Goal: Task Accomplishment & Management: Manage account settings

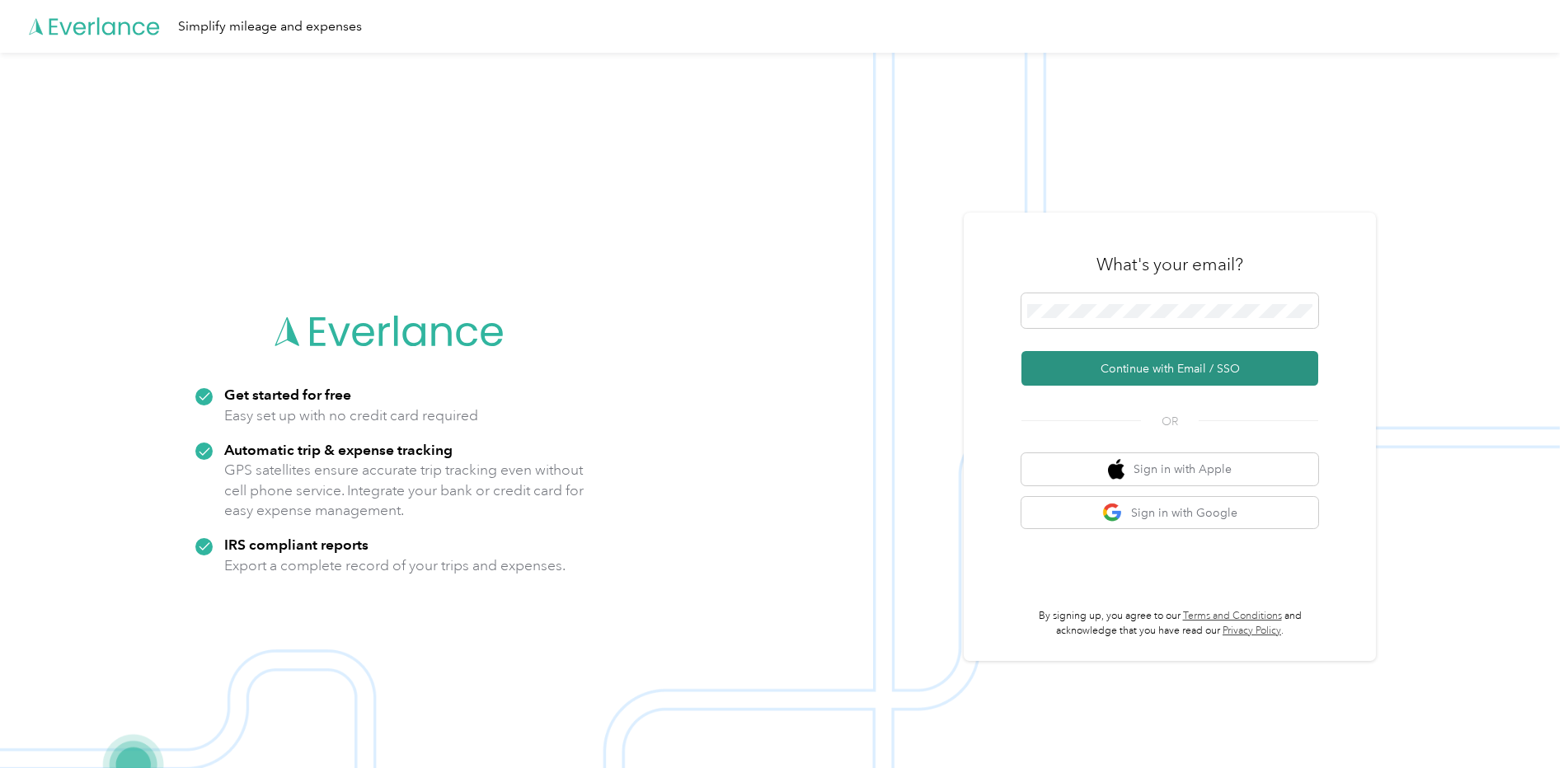
click at [1098, 362] on button "Continue with Email / SSO" at bounding box center [1170, 368] width 297 height 34
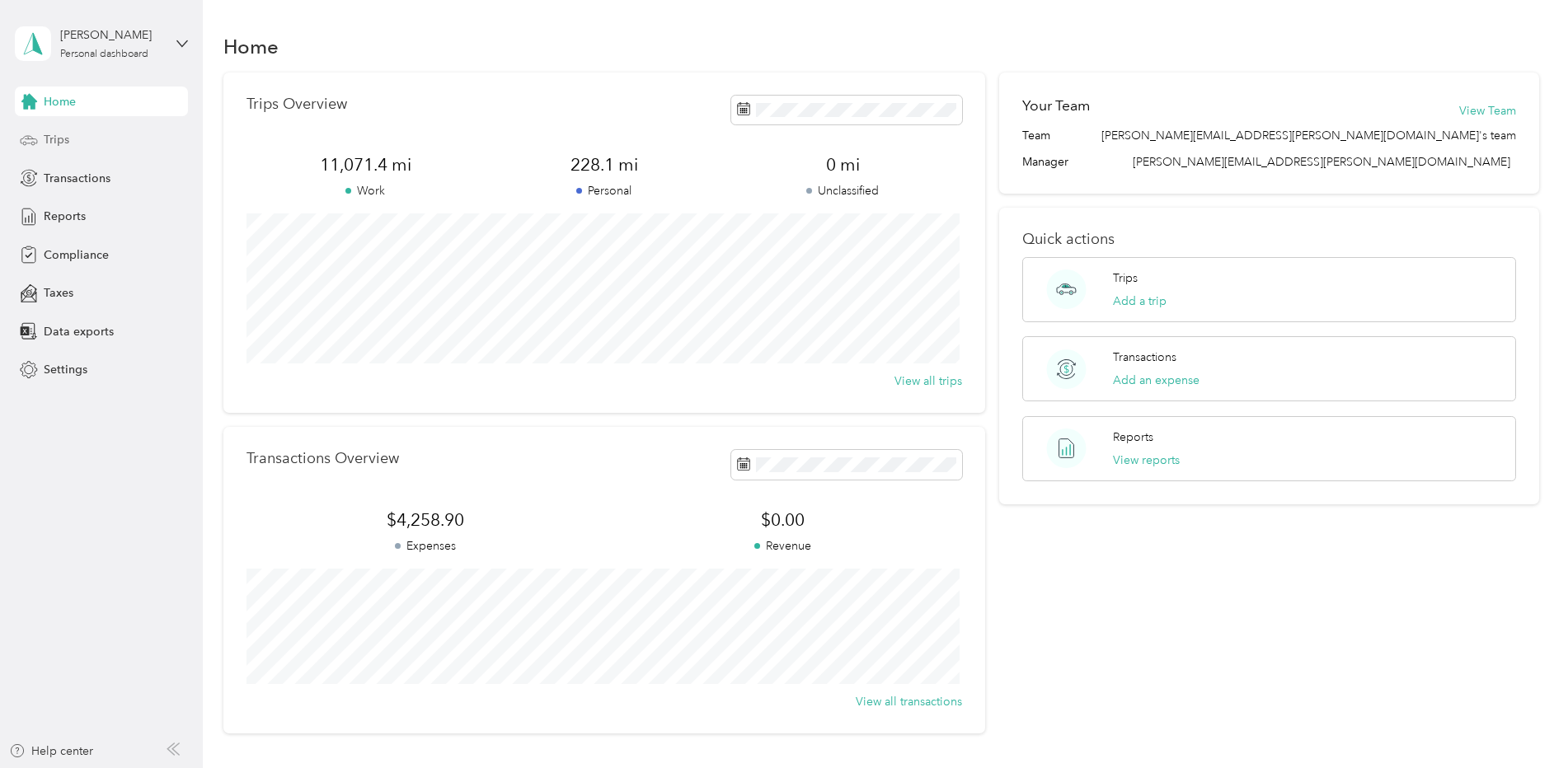
click at [75, 137] on div "Trips" at bounding box center [102, 140] width 173 height 30
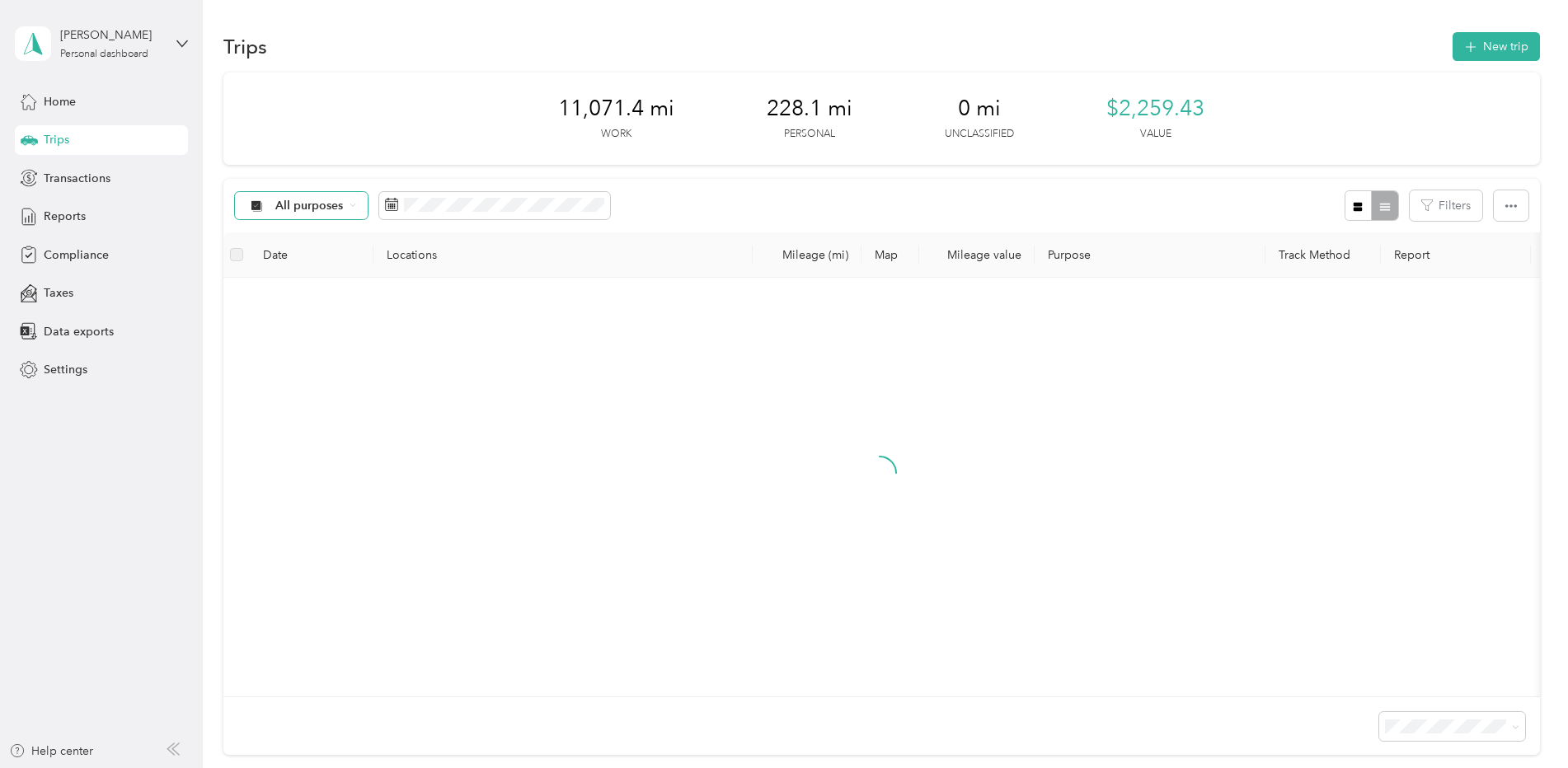
click at [347, 208] on div "All purposes" at bounding box center [302, 206] width 133 height 28
click at [349, 207] on icon at bounding box center [352, 205] width 7 height 7
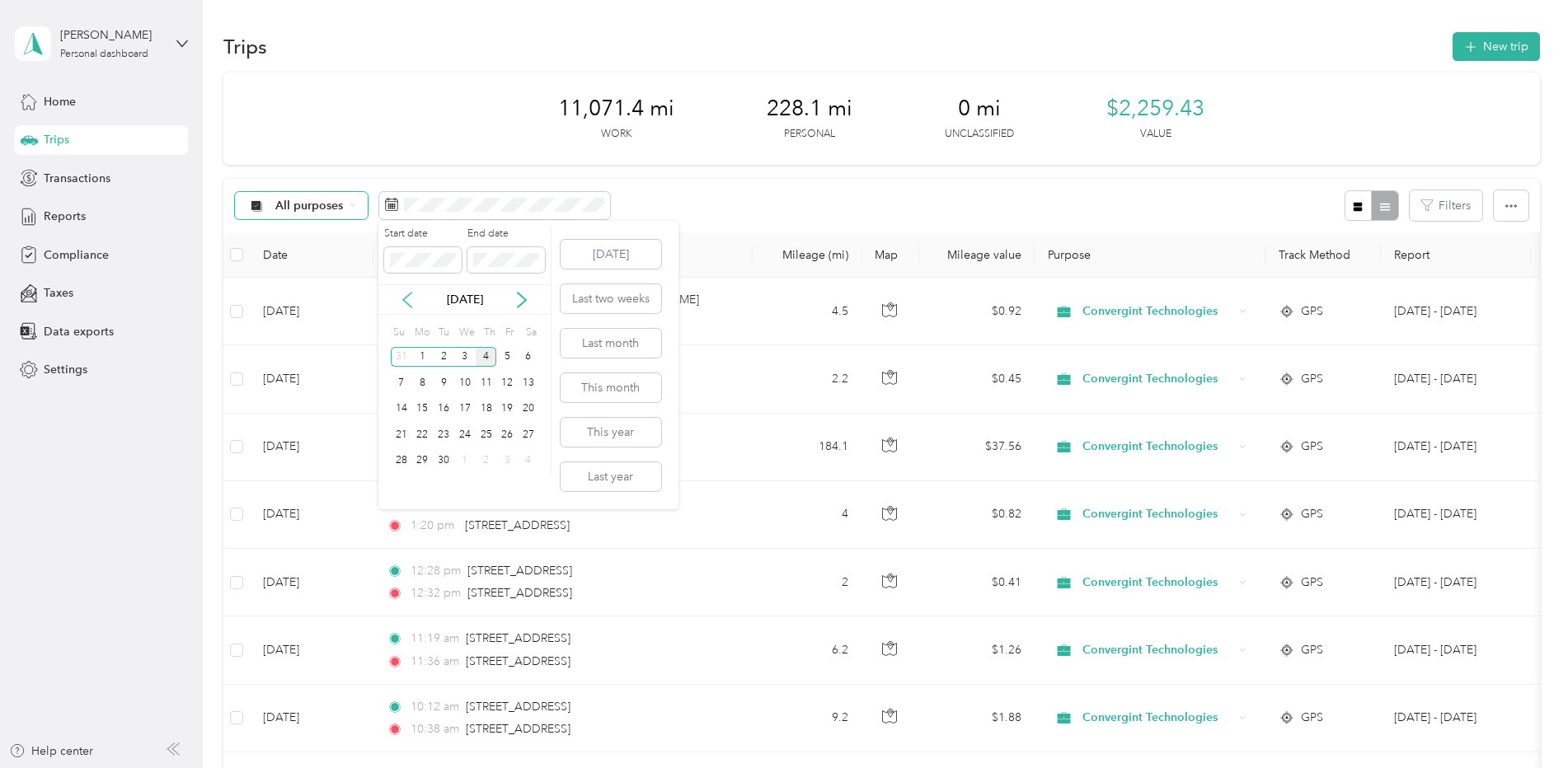
click at [415, 294] on icon at bounding box center [407, 300] width 16 height 16
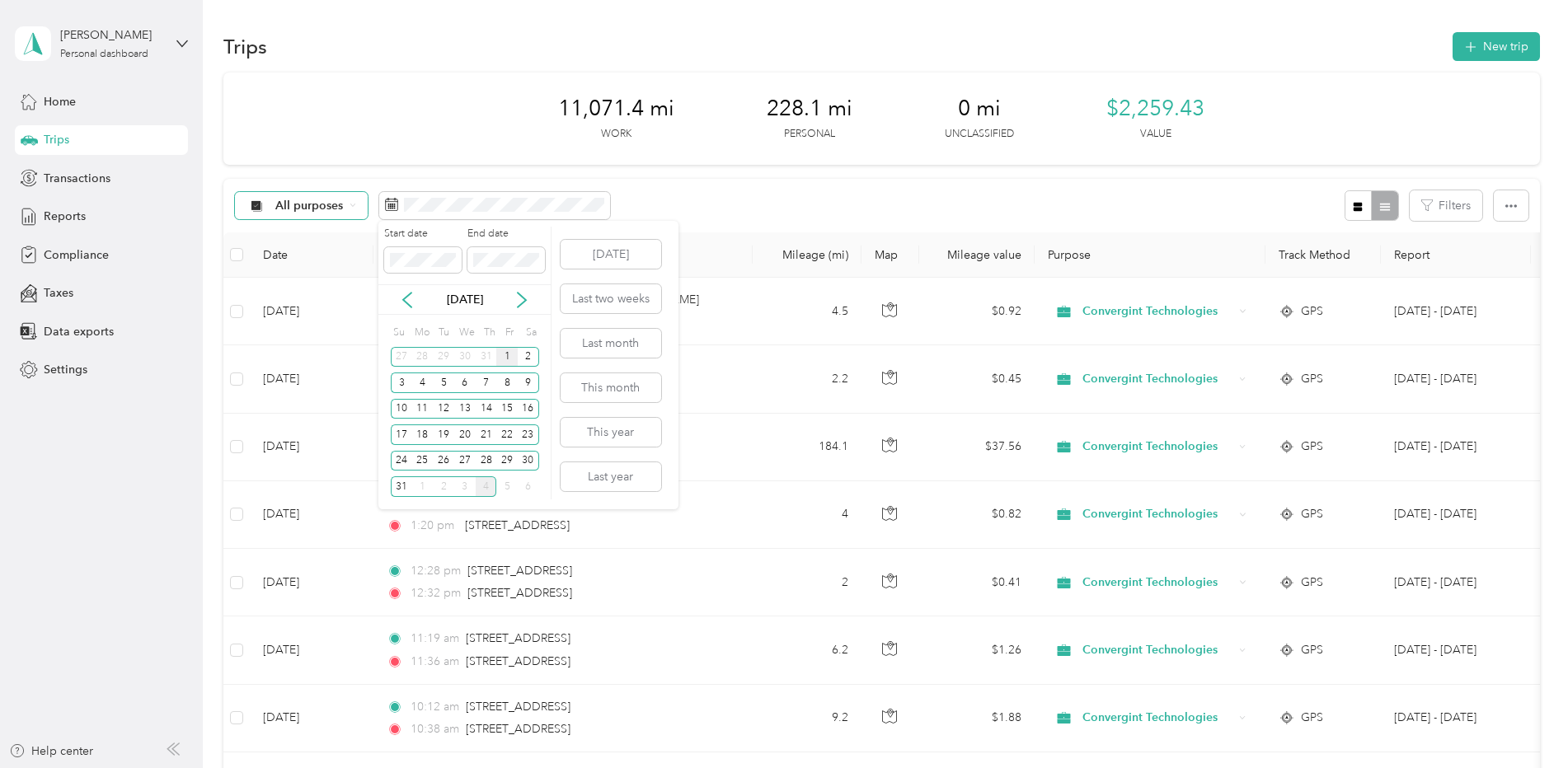
click at [505, 352] on div "1" at bounding box center [506, 358] width 22 height 21
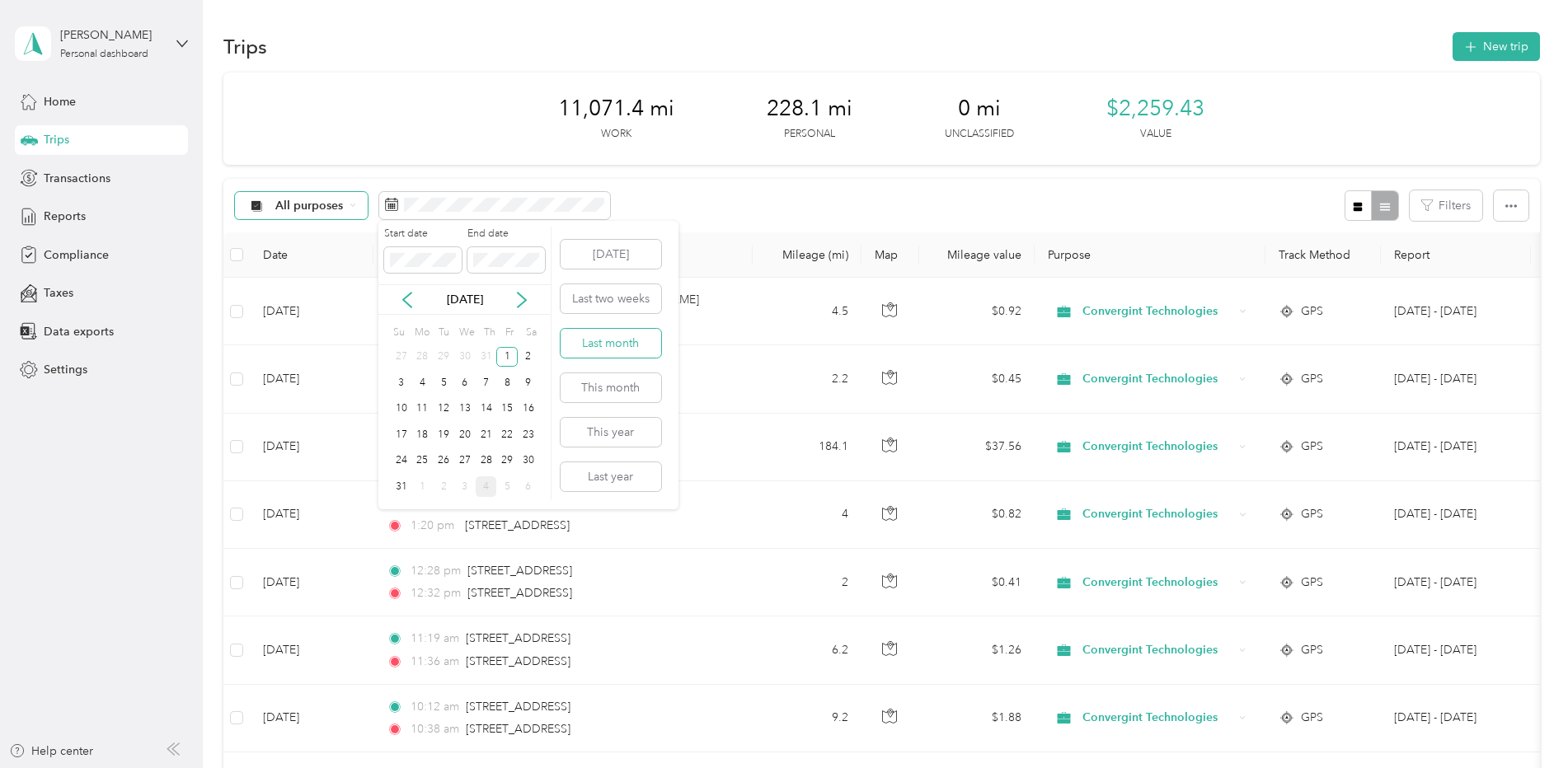
click at [610, 343] on button "Last month" at bounding box center [611, 344] width 101 height 29
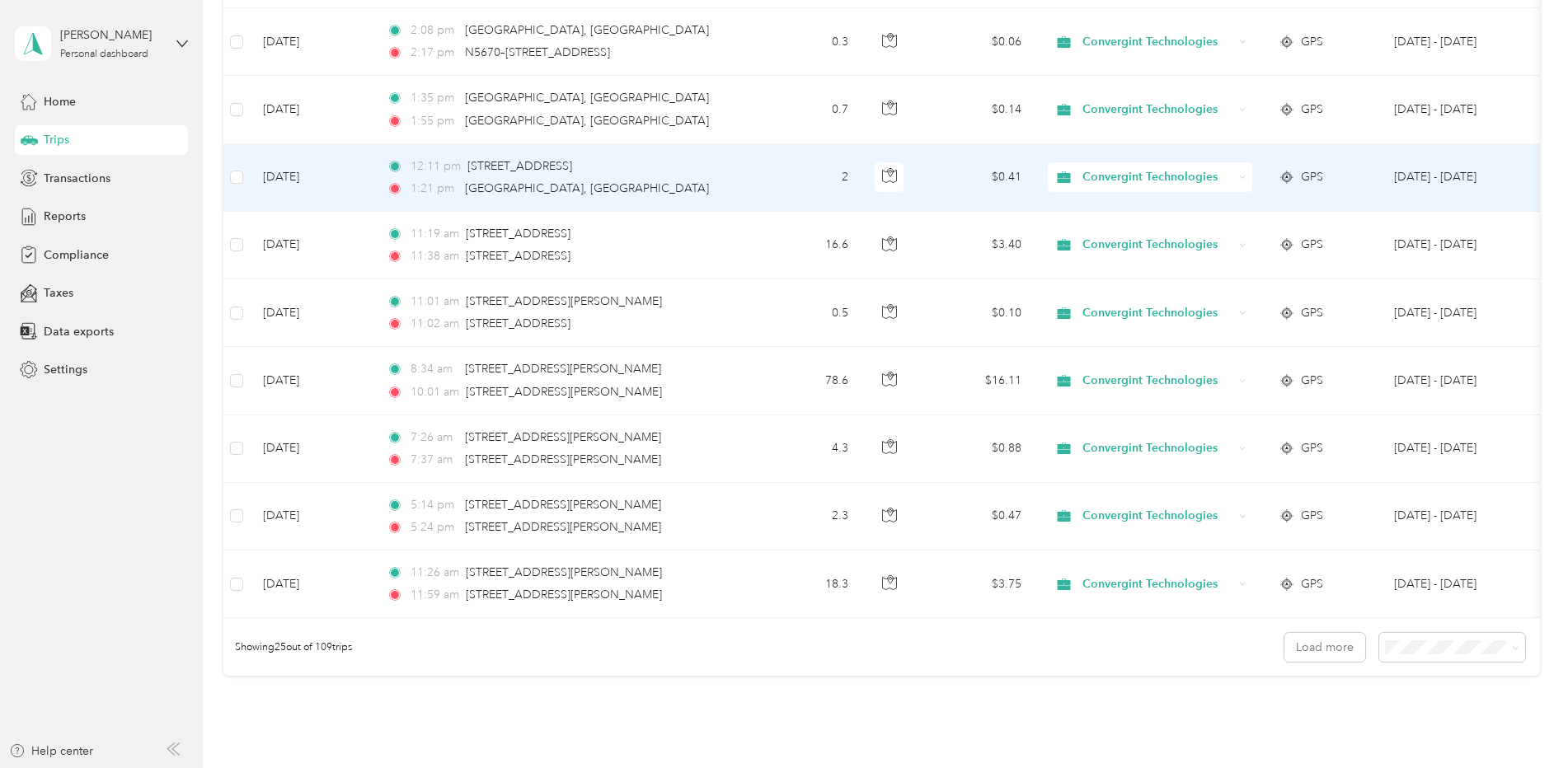
scroll to position [1503, 0]
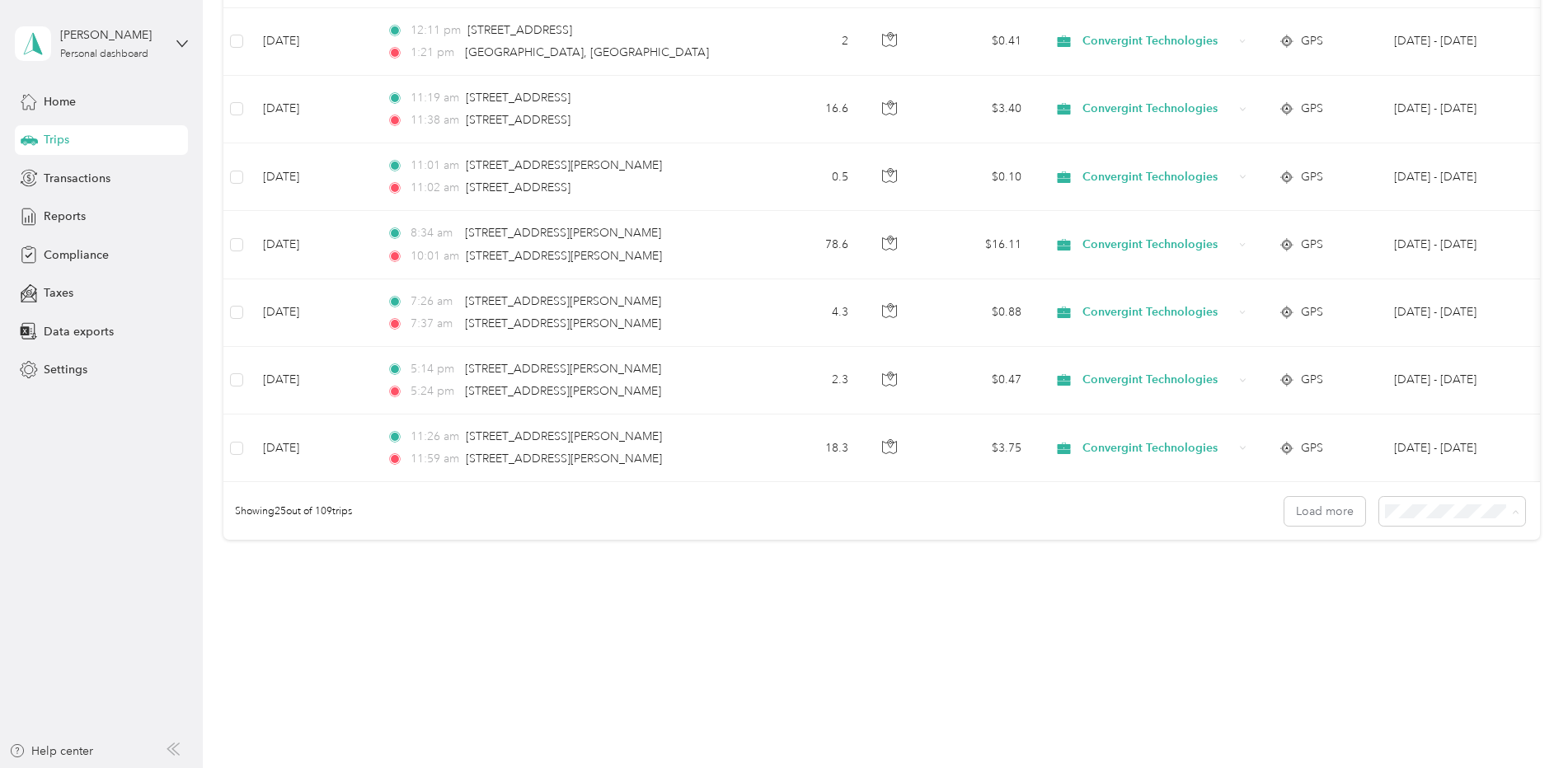
click at [1425, 603] on li "100 per load" at bounding box center [1447, 600] width 146 height 29
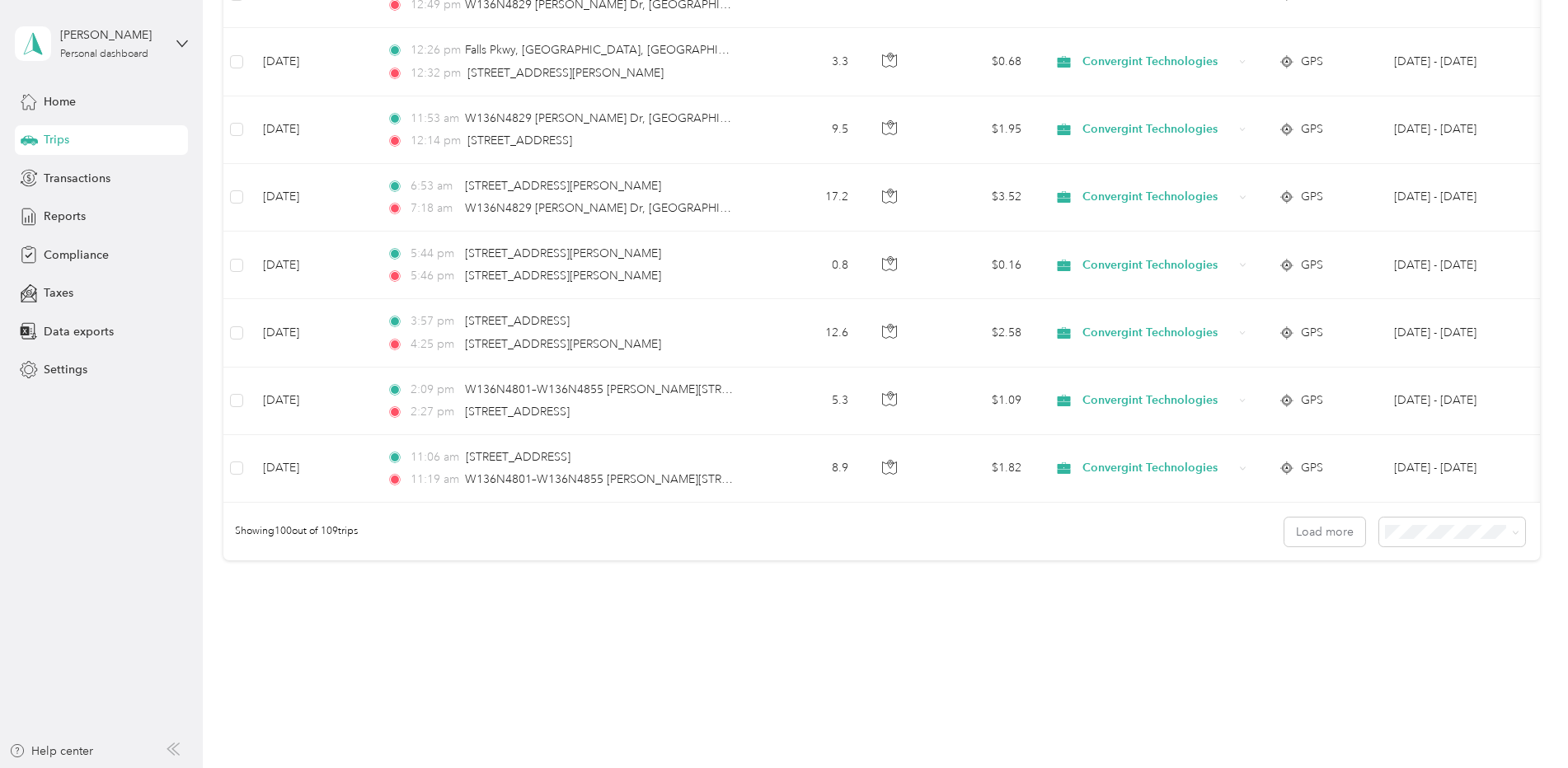
scroll to position [6587, 0]
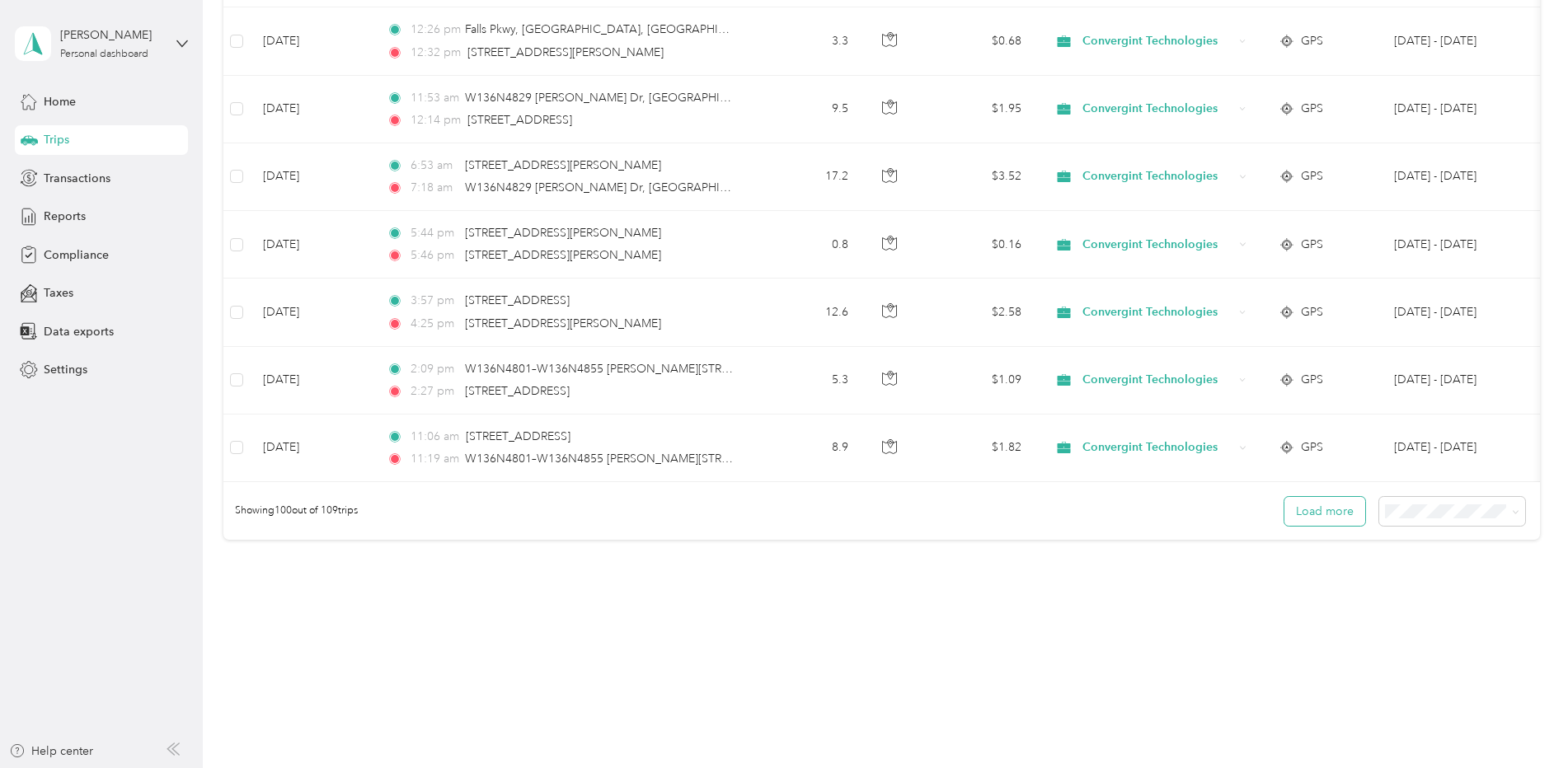
click at [1340, 517] on button "Load more" at bounding box center [1324, 511] width 81 height 29
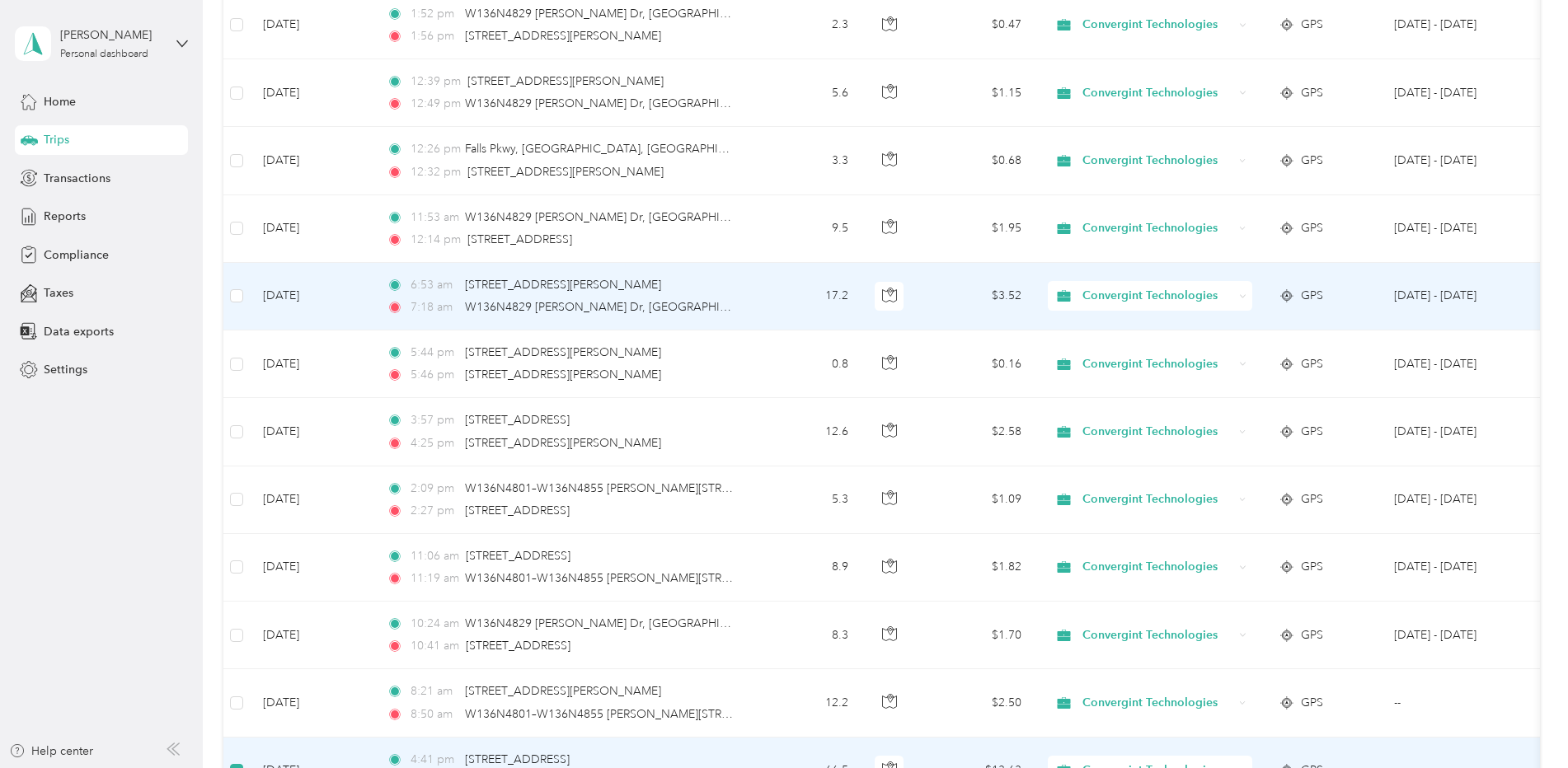
scroll to position [6370, 0]
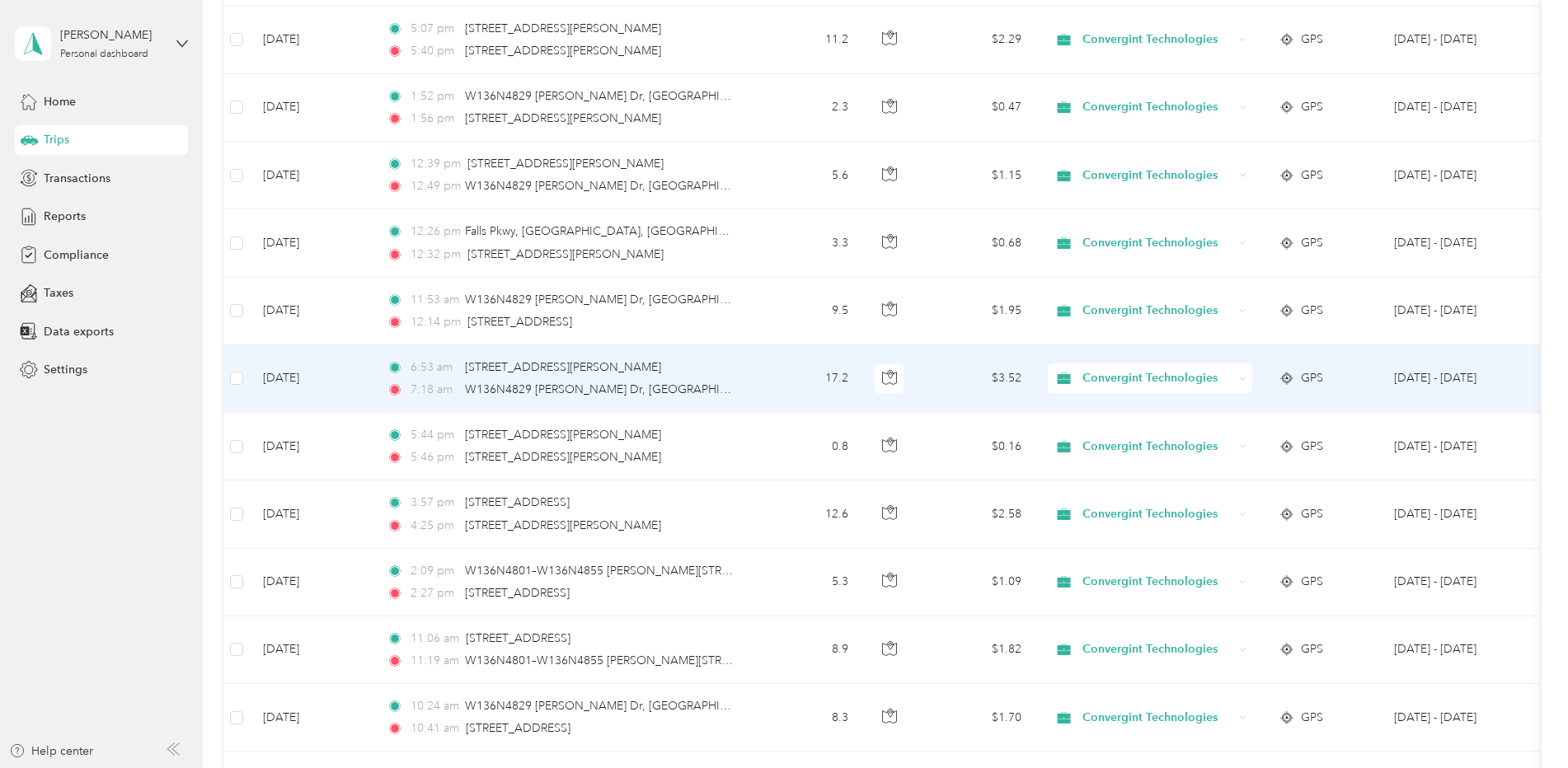
drag, startPoint x: 255, startPoint y: 381, endPoint x: 256, endPoint y: 345, distance: 36.0
click at [255, 381] on td "Aug 5, 2025" at bounding box center [311, 379] width 124 height 68
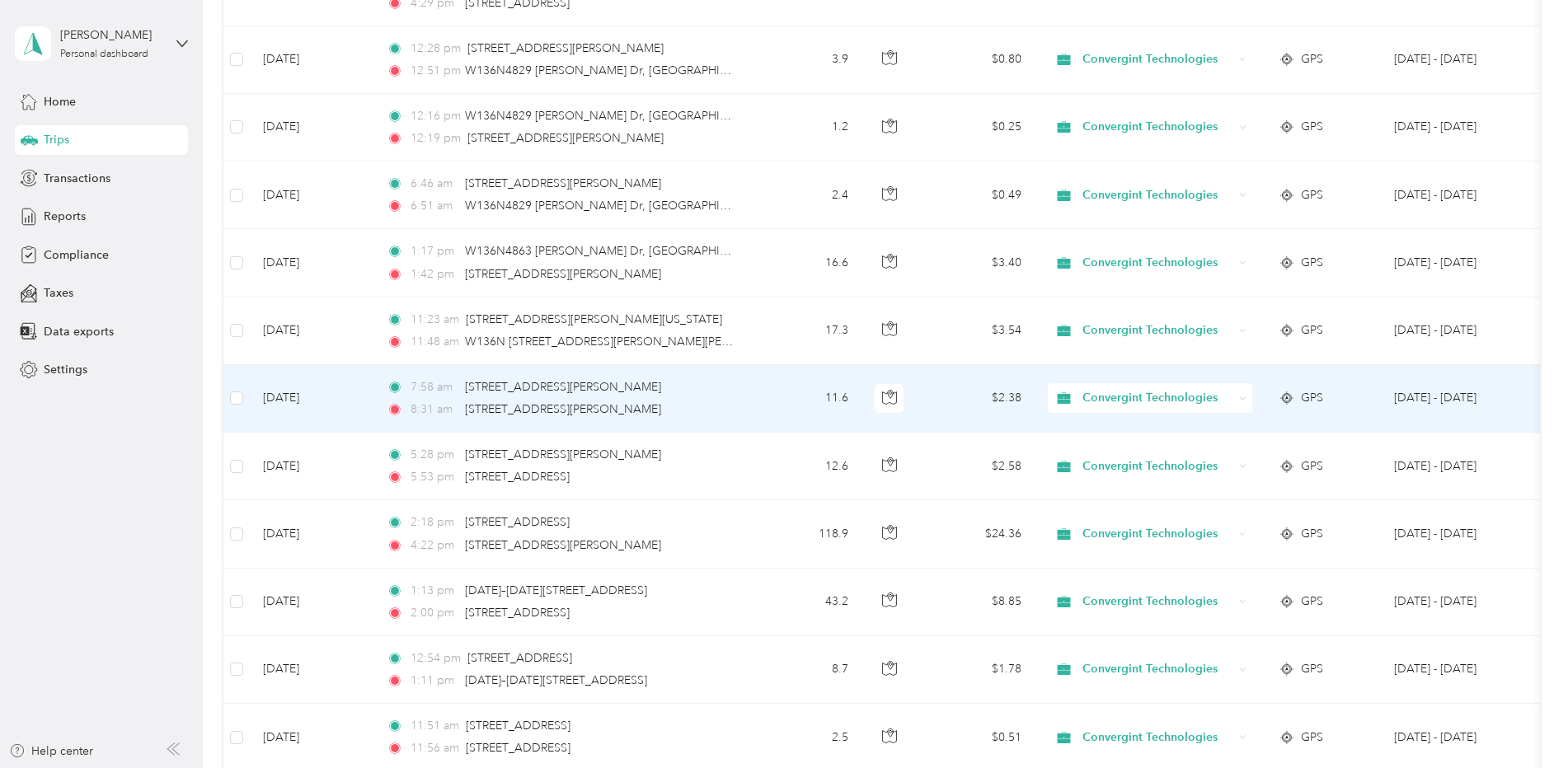
scroll to position [4970, 0]
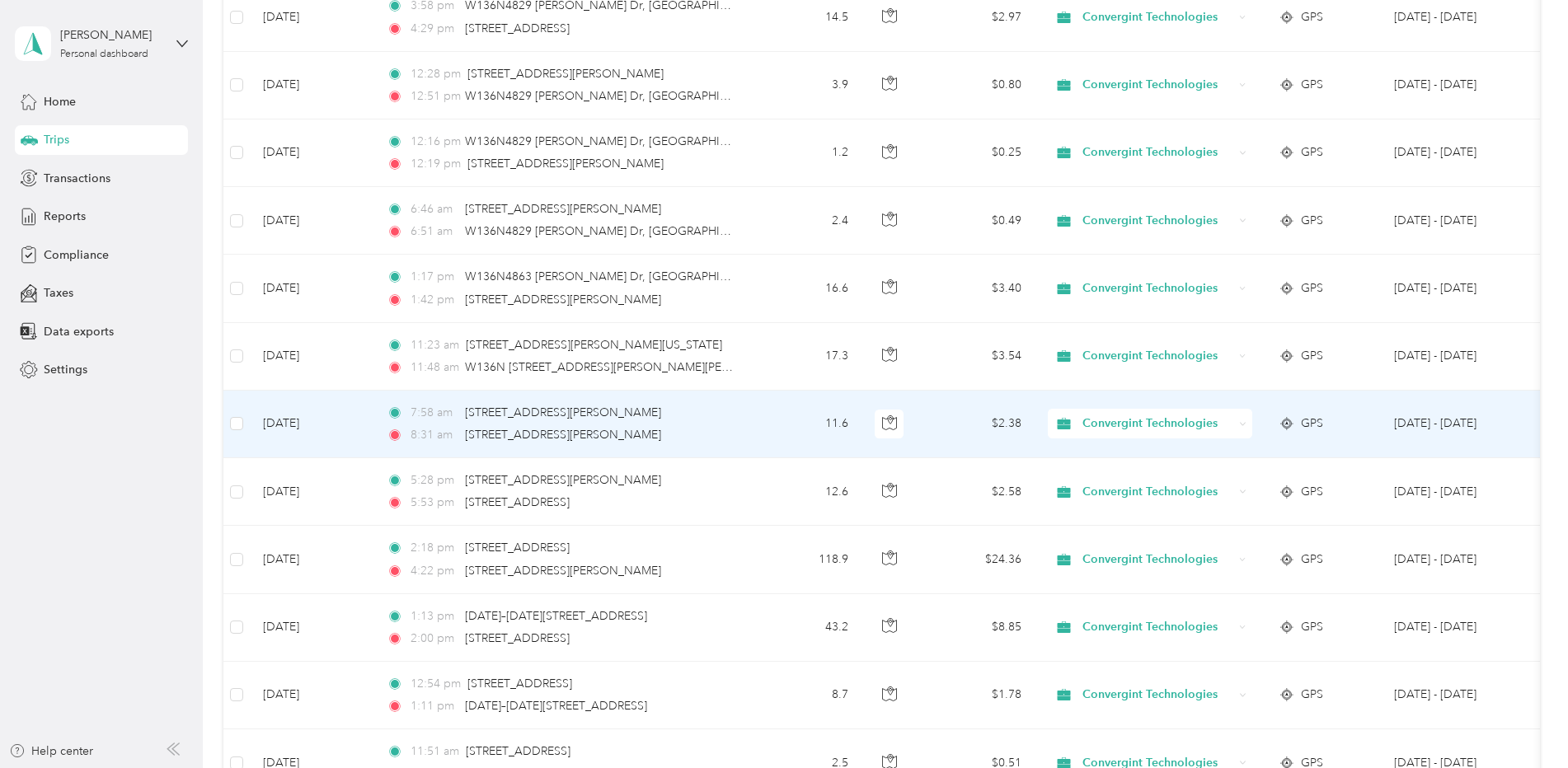
click at [249, 424] on td "Aug 11, 2025" at bounding box center [311, 423] width 124 height 68
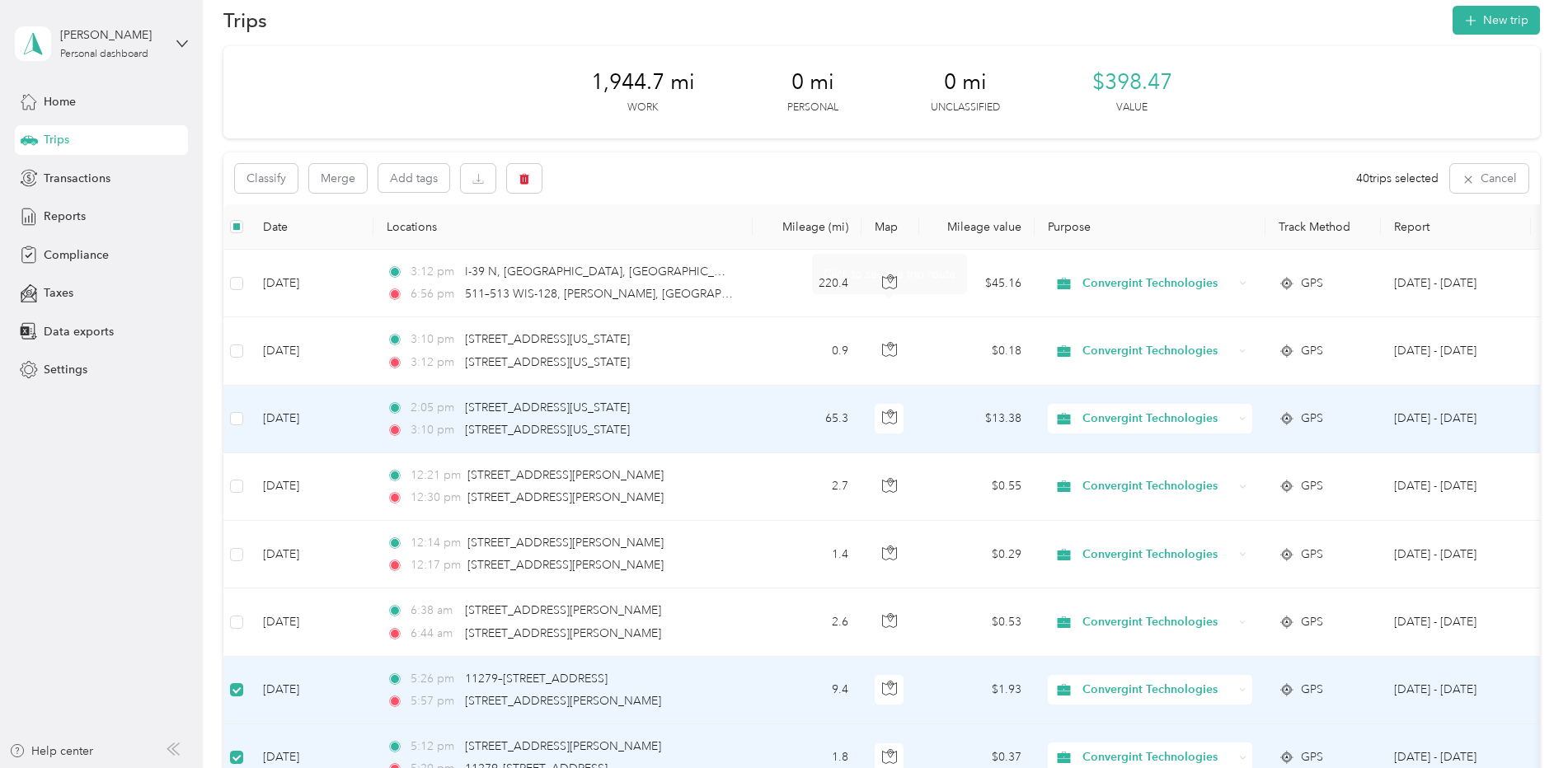
scroll to position [25, 0]
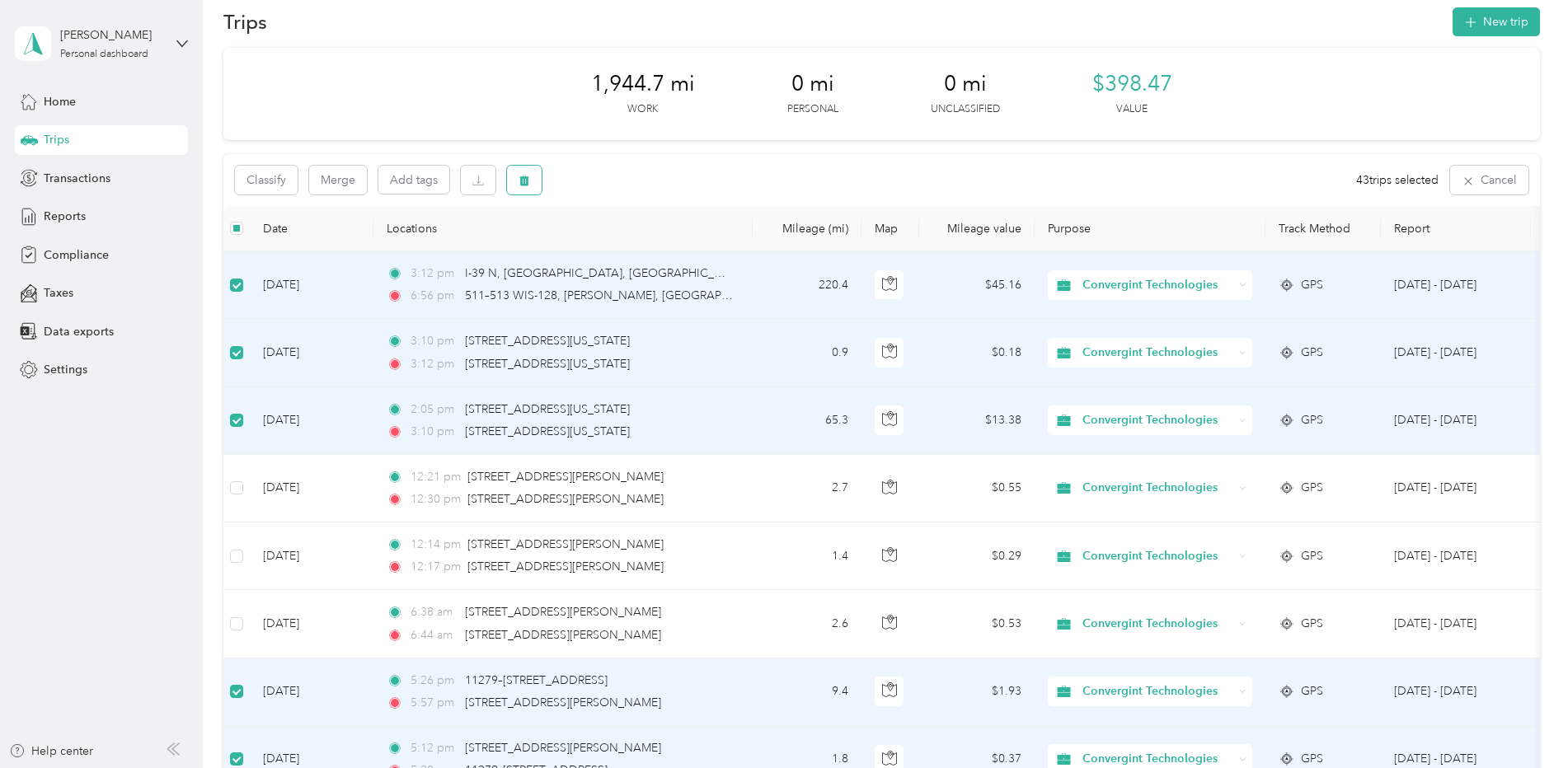
click at [526, 179] on icon "button" at bounding box center [525, 180] width 10 height 10
click at [647, 248] on button "Yes" at bounding box center [650, 249] width 32 height 27
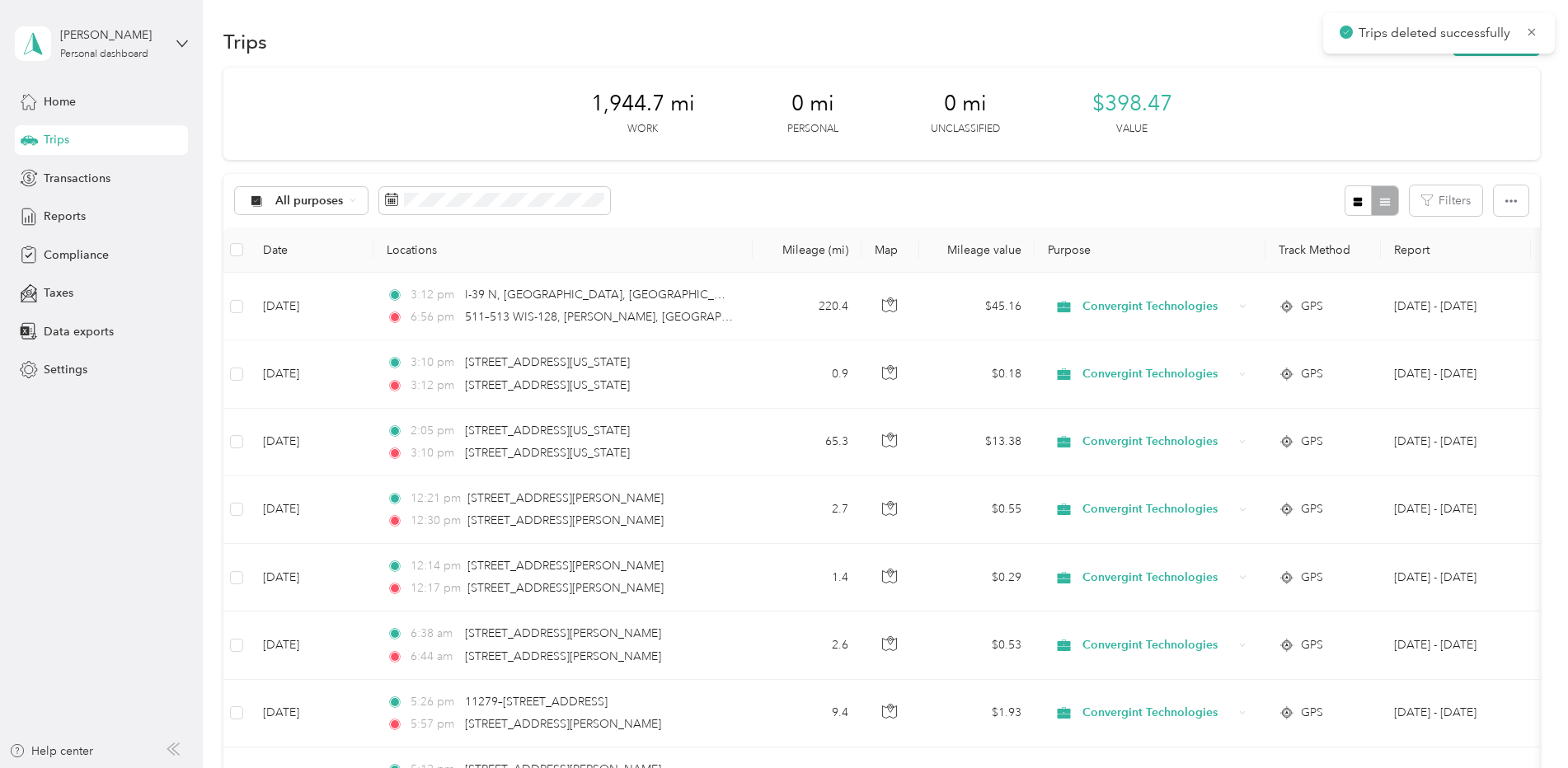
scroll to position [0, 0]
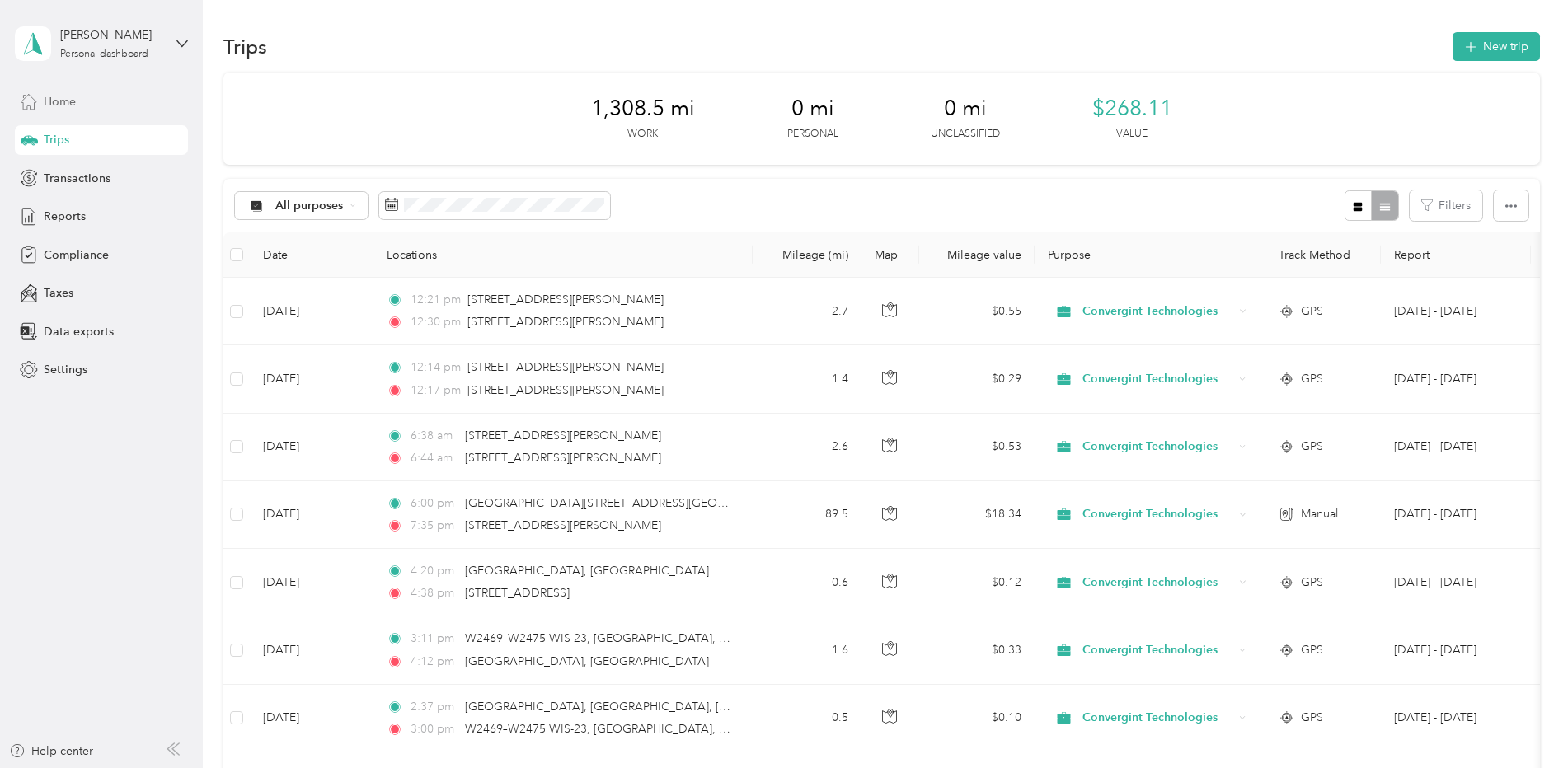
click at [29, 94] on icon at bounding box center [29, 101] width 18 height 18
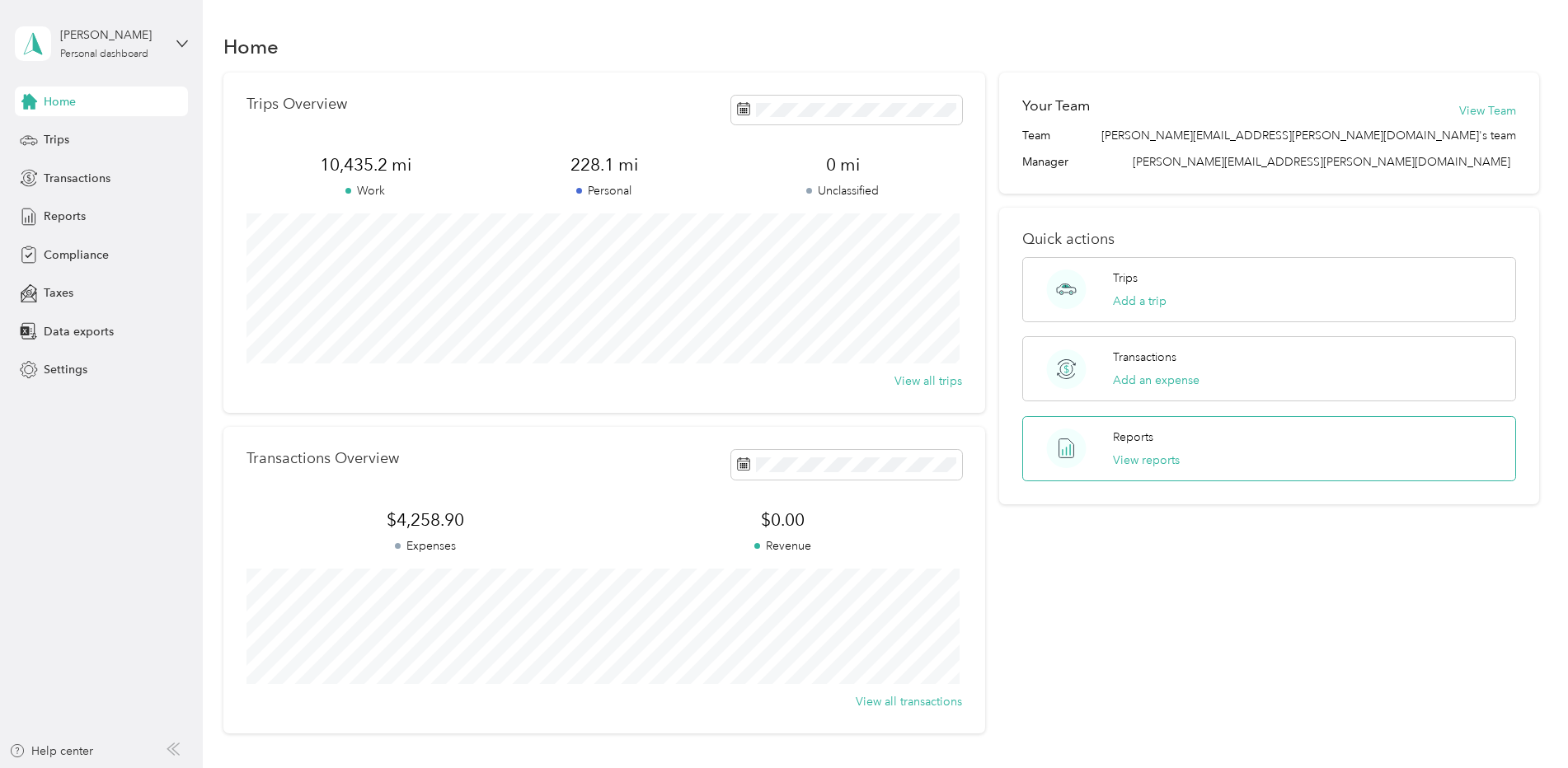
click at [1094, 441] on span at bounding box center [1066, 448] width 64 height 40
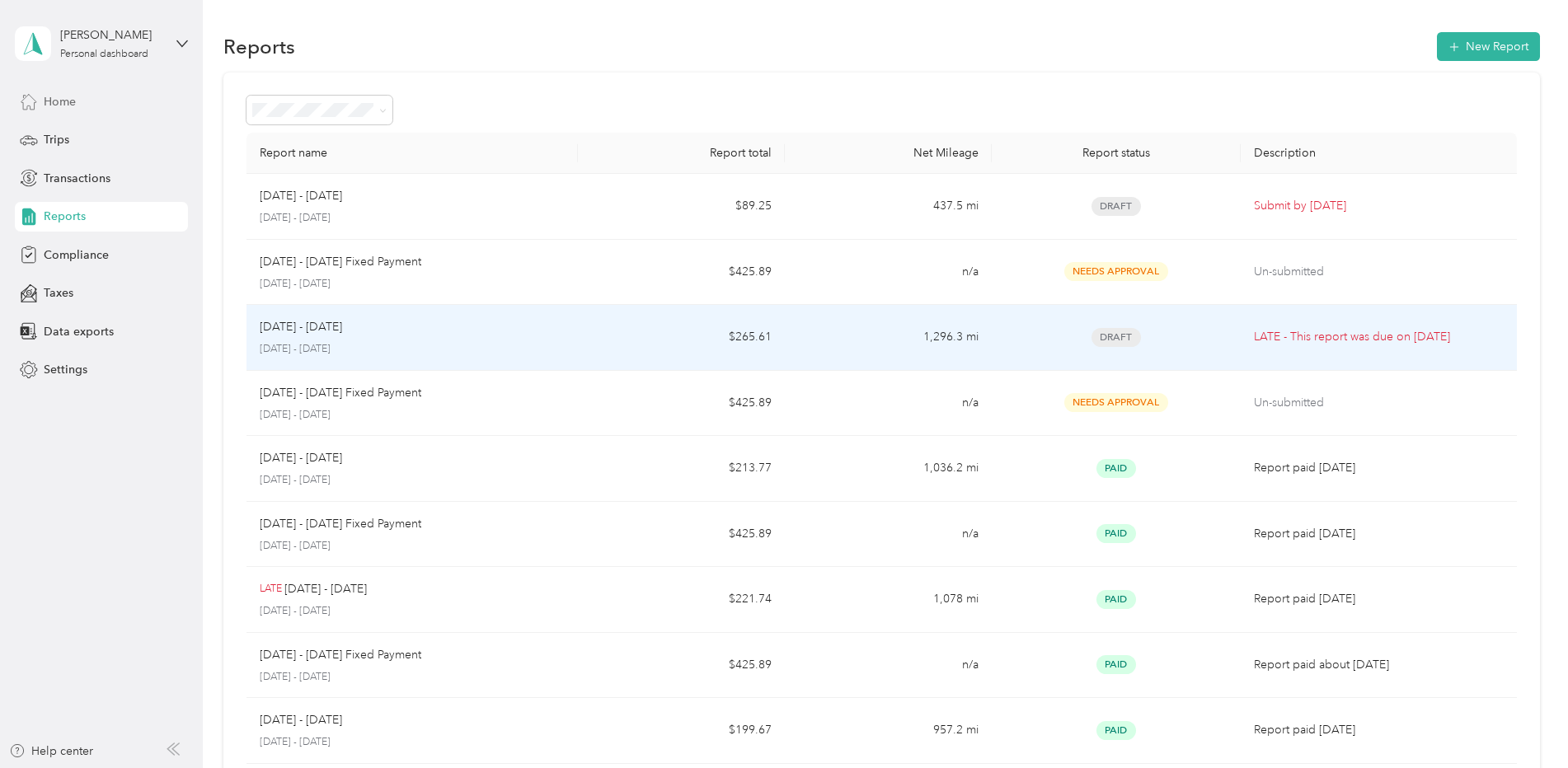
click at [1039, 345] on div "Draft" at bounding box center [1116, 338] width 222 height 19
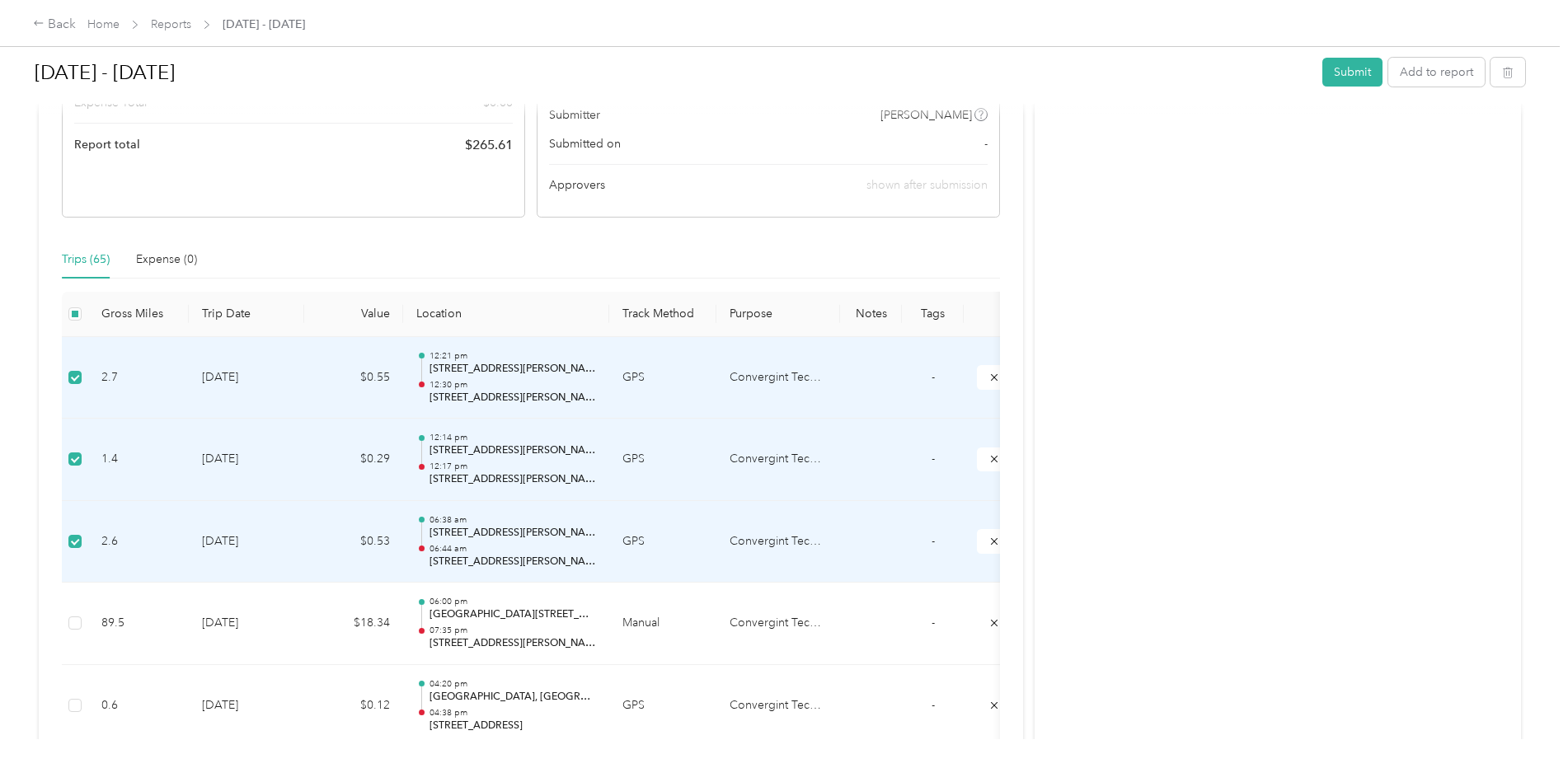
scroll to position [247, 0]
click at [990, 377] on icon "submit" at bounding box center [994, 378] width 11 height 11
click at [990, 458] on icon "submit" at bounding box center [994, 460] width 11 height 11
click at [987, 542] on button "submit" at bounding box center [994, 542] width 34 height 24
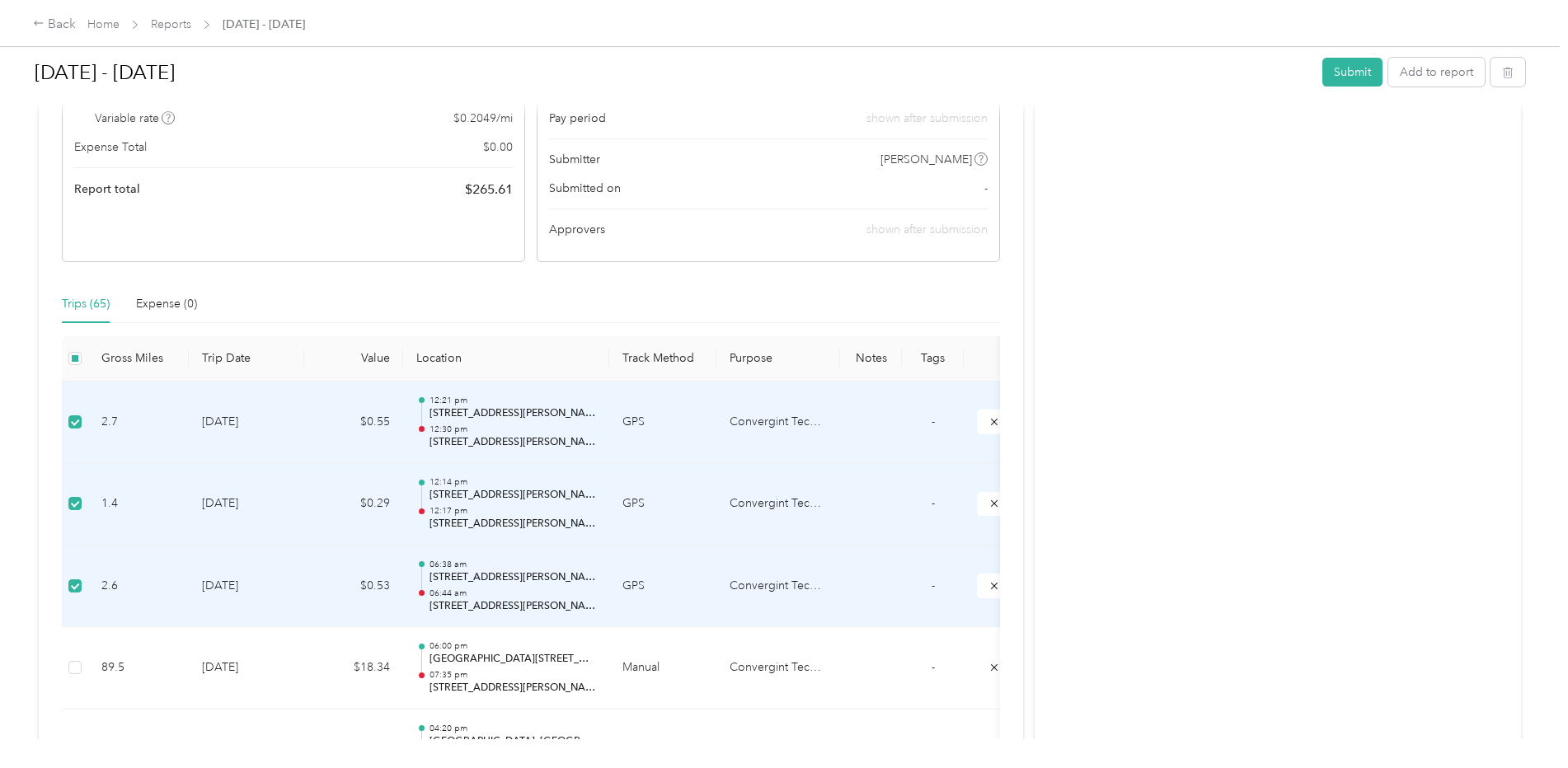
scroll to position [165, 0]
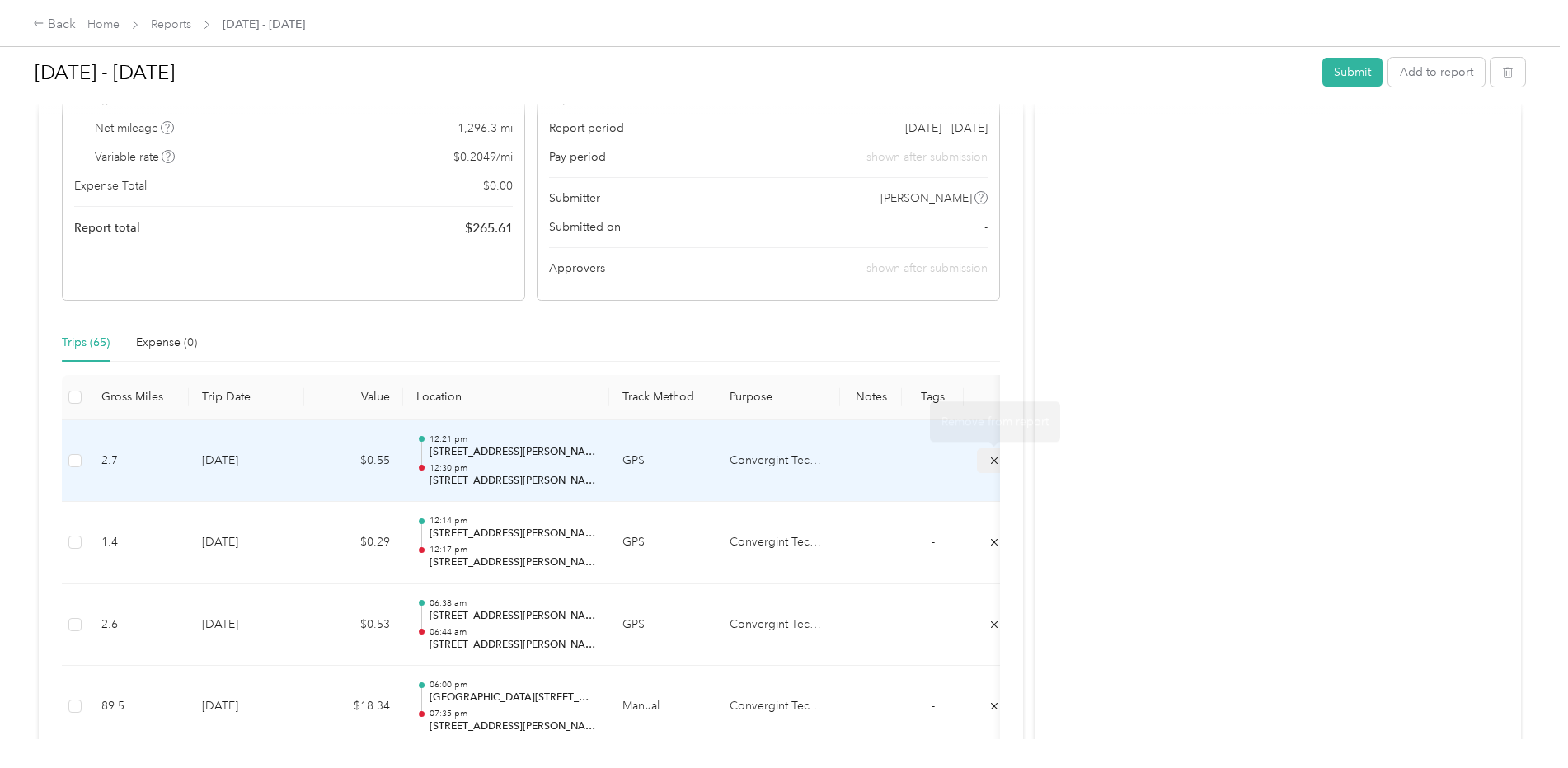
click at [993, 463] on icon "submit" at bounding box center [994, 461] width 11 height 11
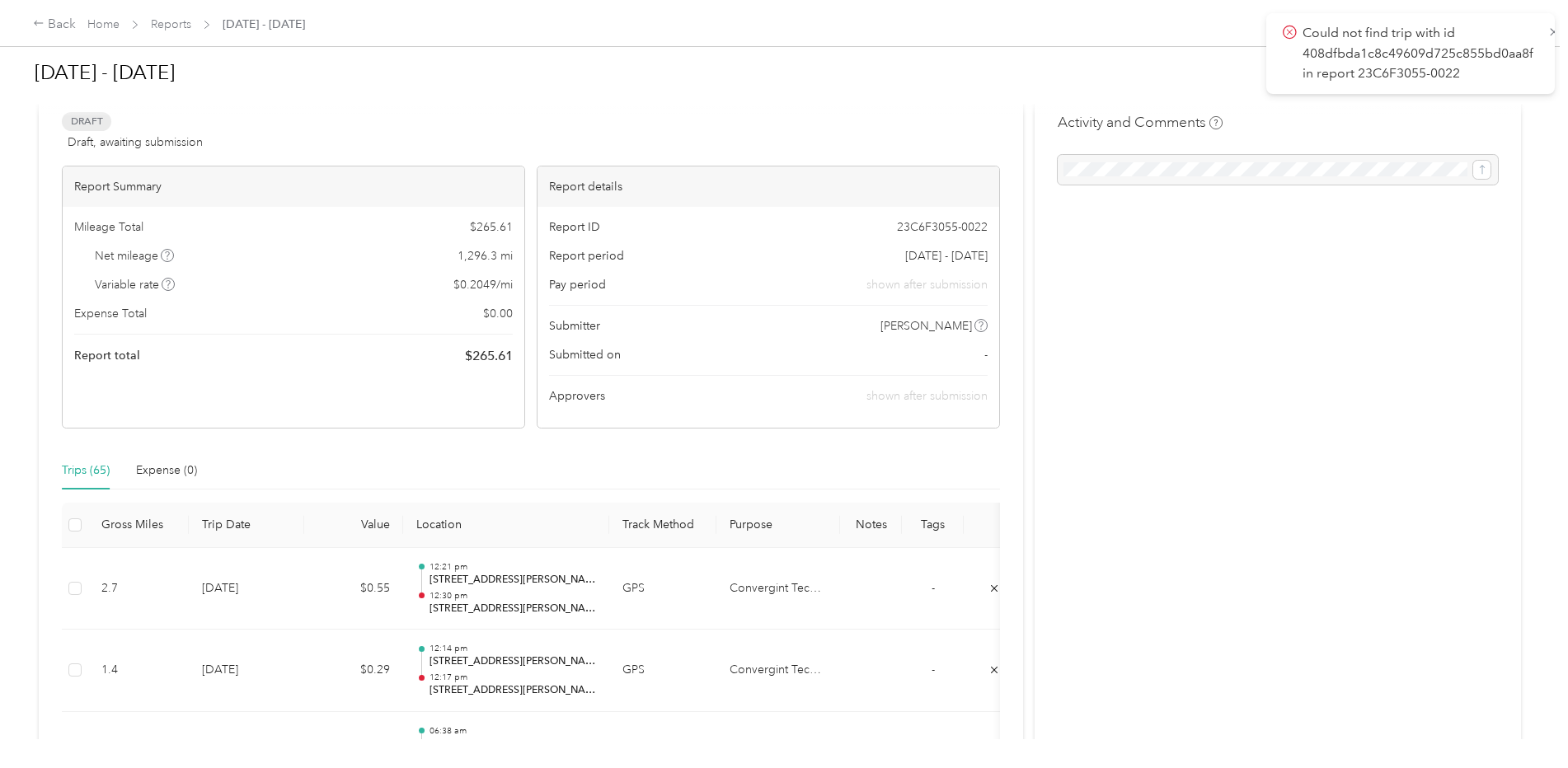
scroll to position [0, 0]
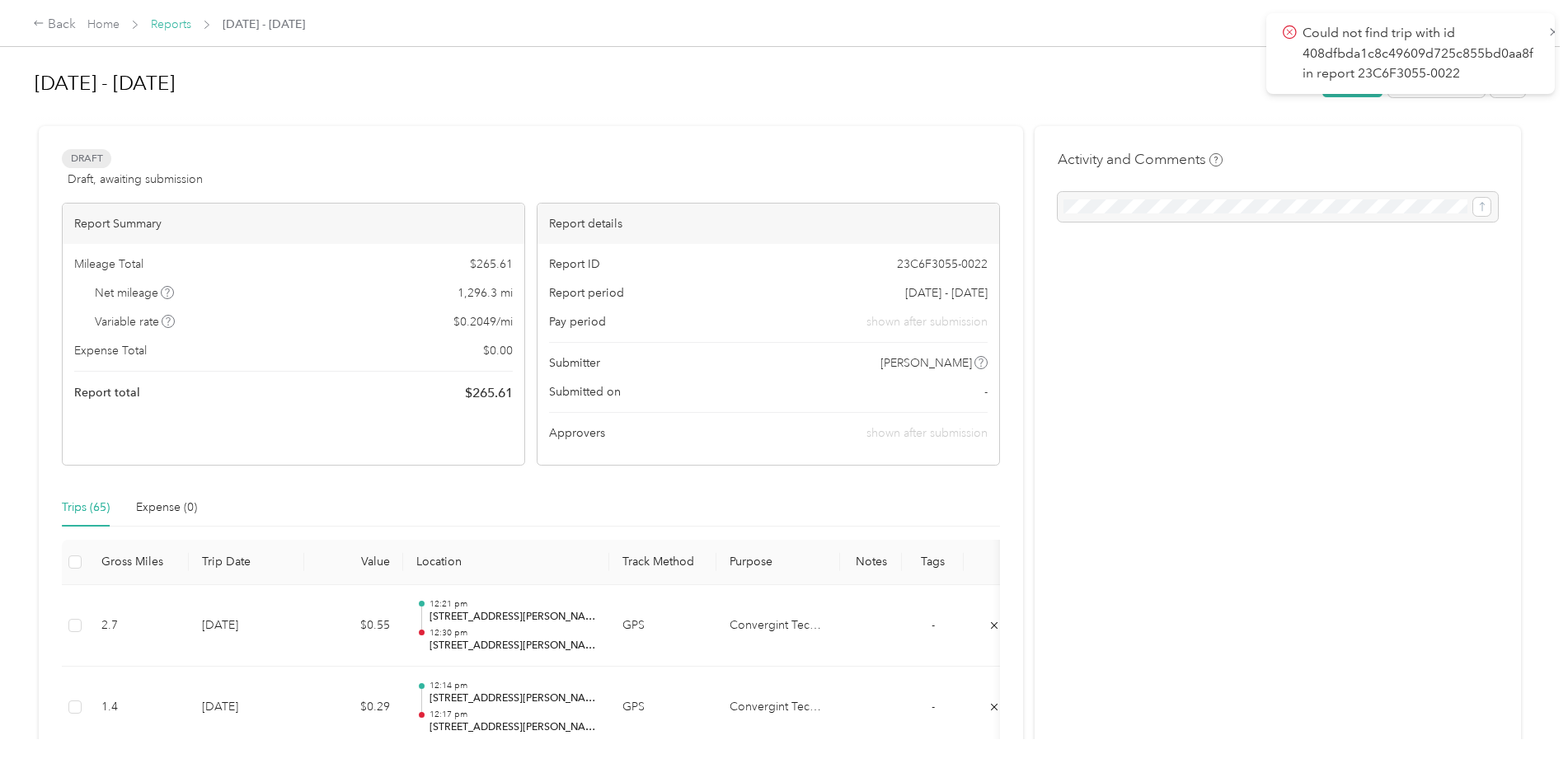
click at [170, 25] on link "Reports" at bounding box center [170, 24] width 40 height 14
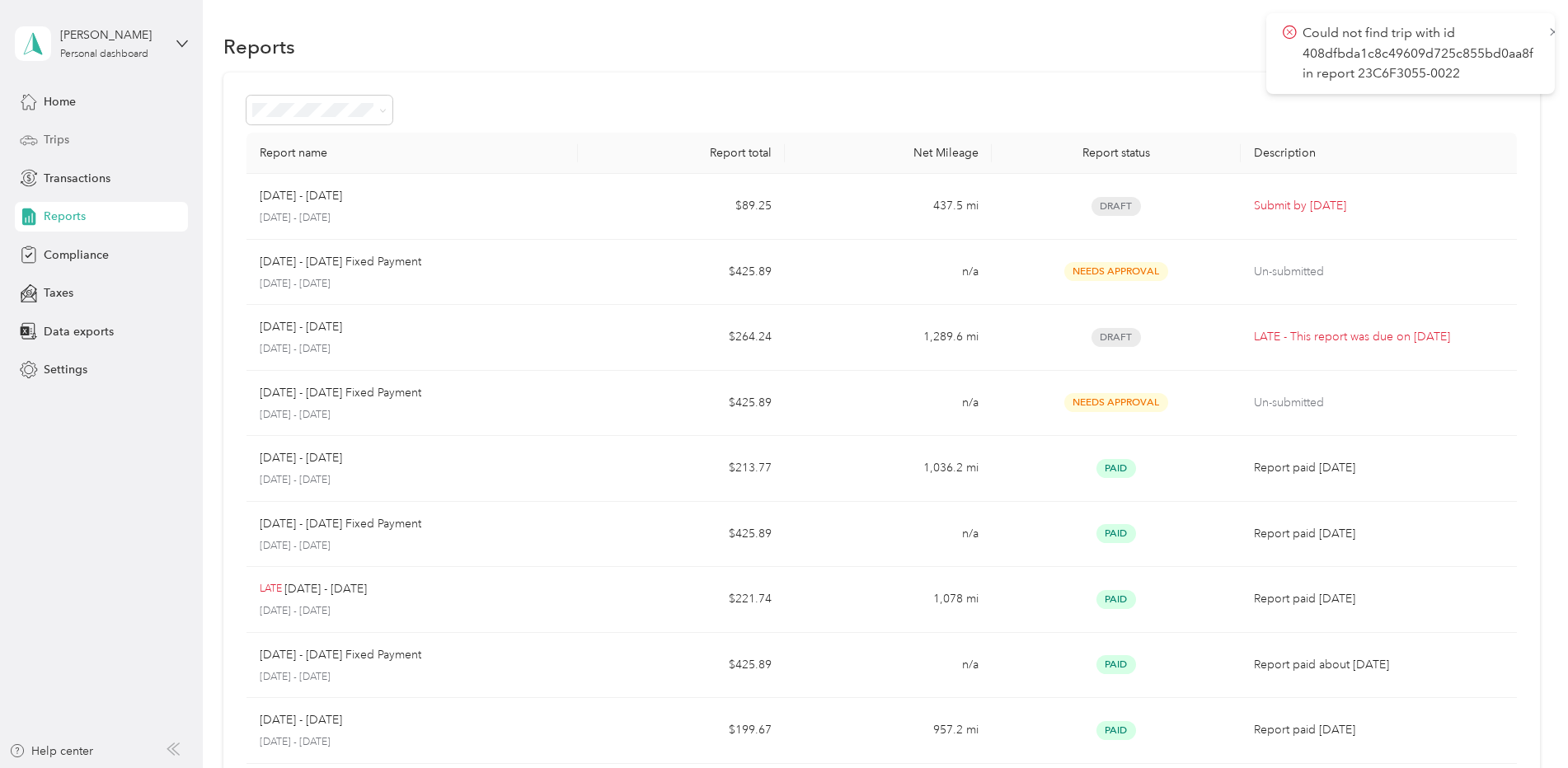
click at [62, 138] on span "Trips" at bounding box center [56, 140] width 26 height 17
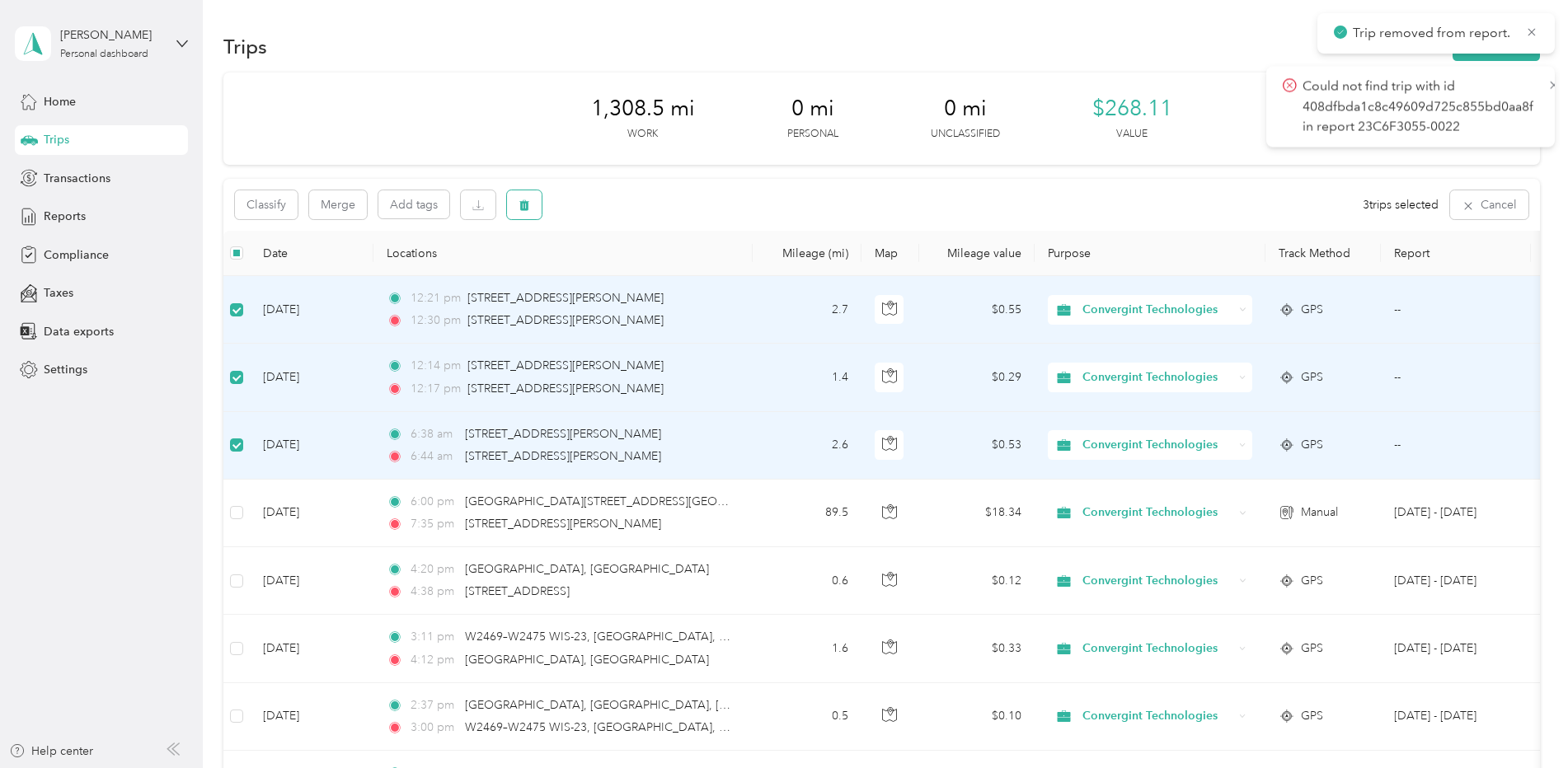
click at [532, 200] on button "button" at bounding box center [525, 205] width 34 height 29
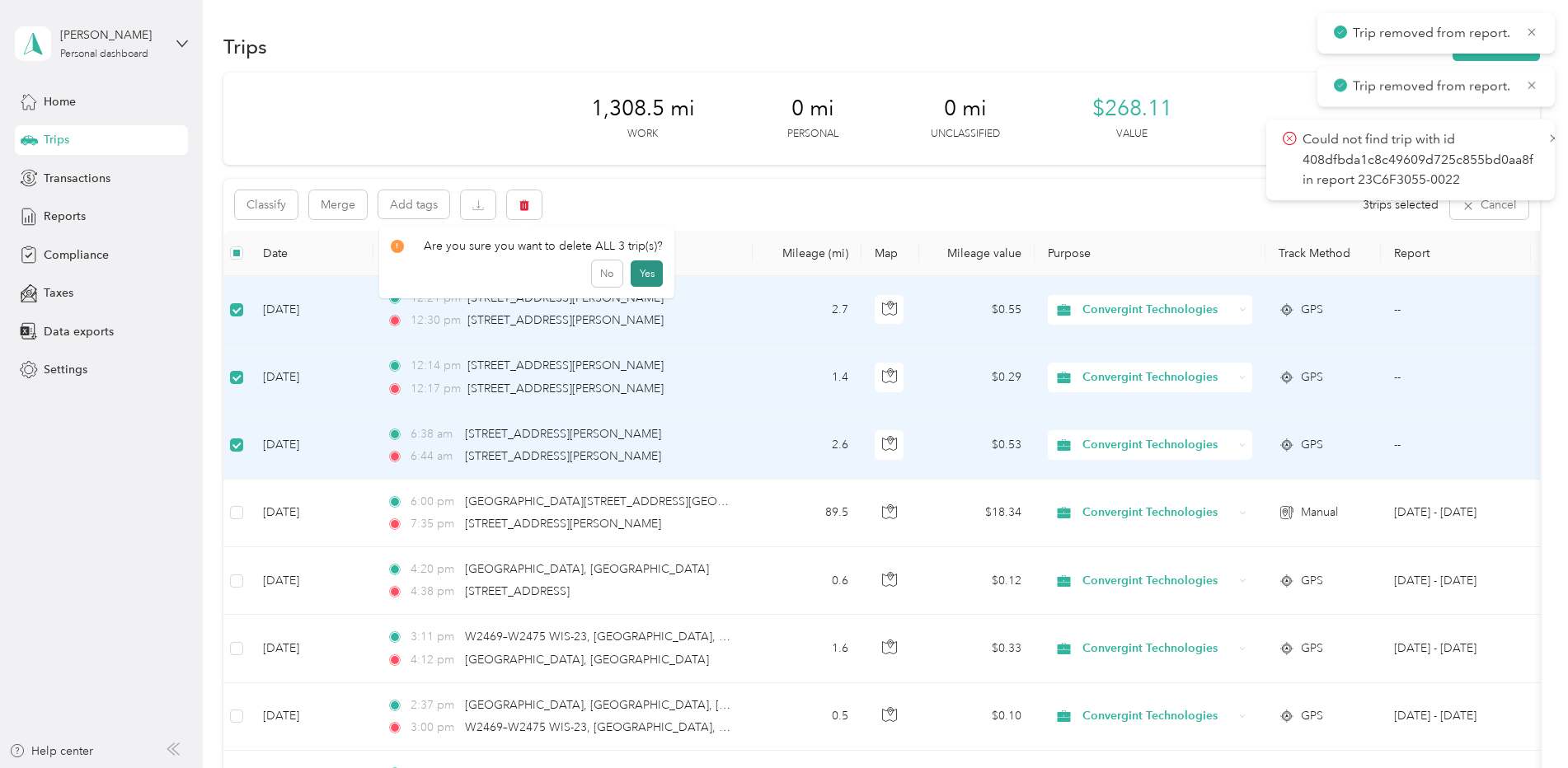
click at [639, 267] on button "Yes" at bounding box center [646, 274] width 32 height 27
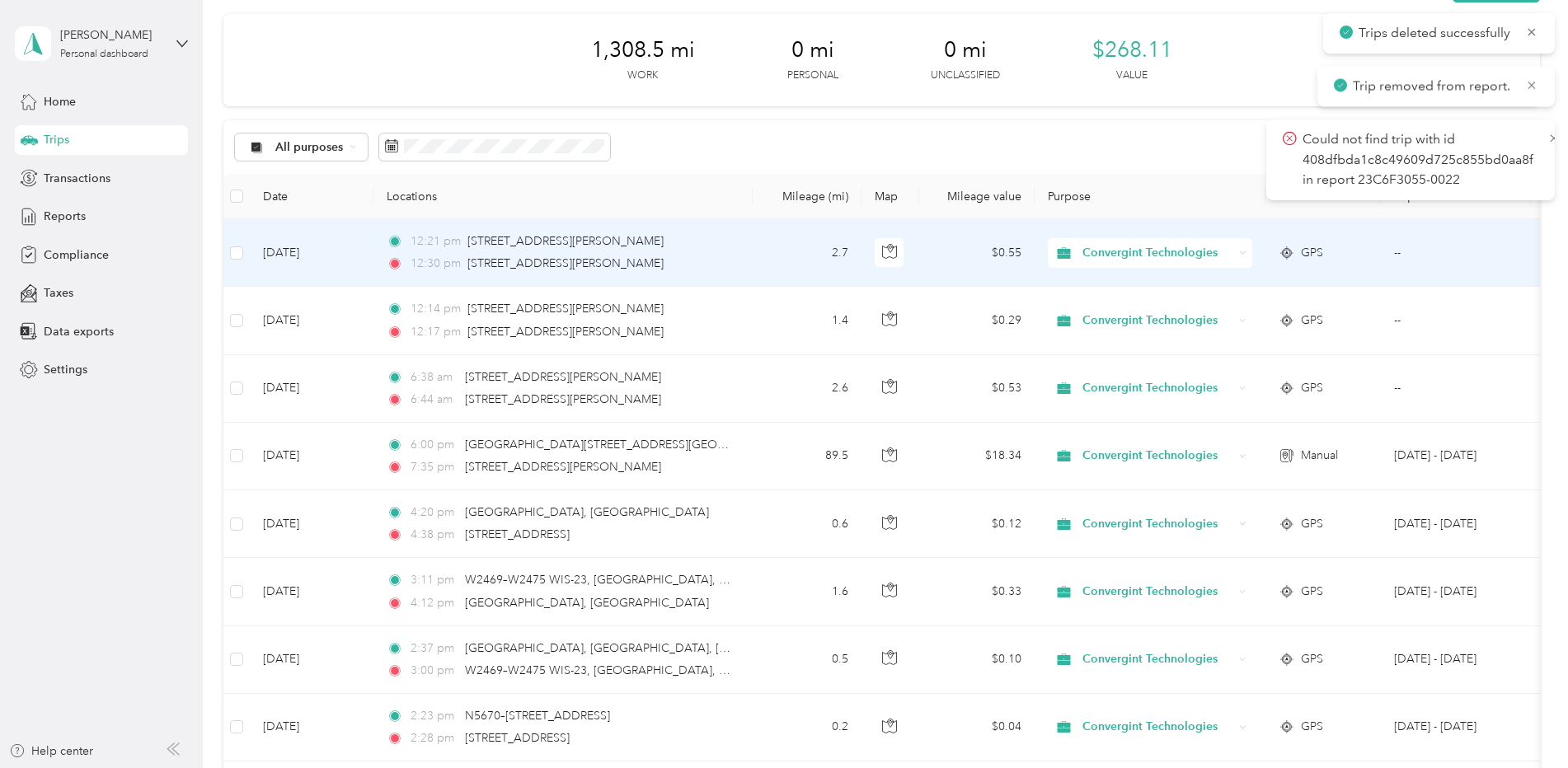
scroll to position [83, 0]
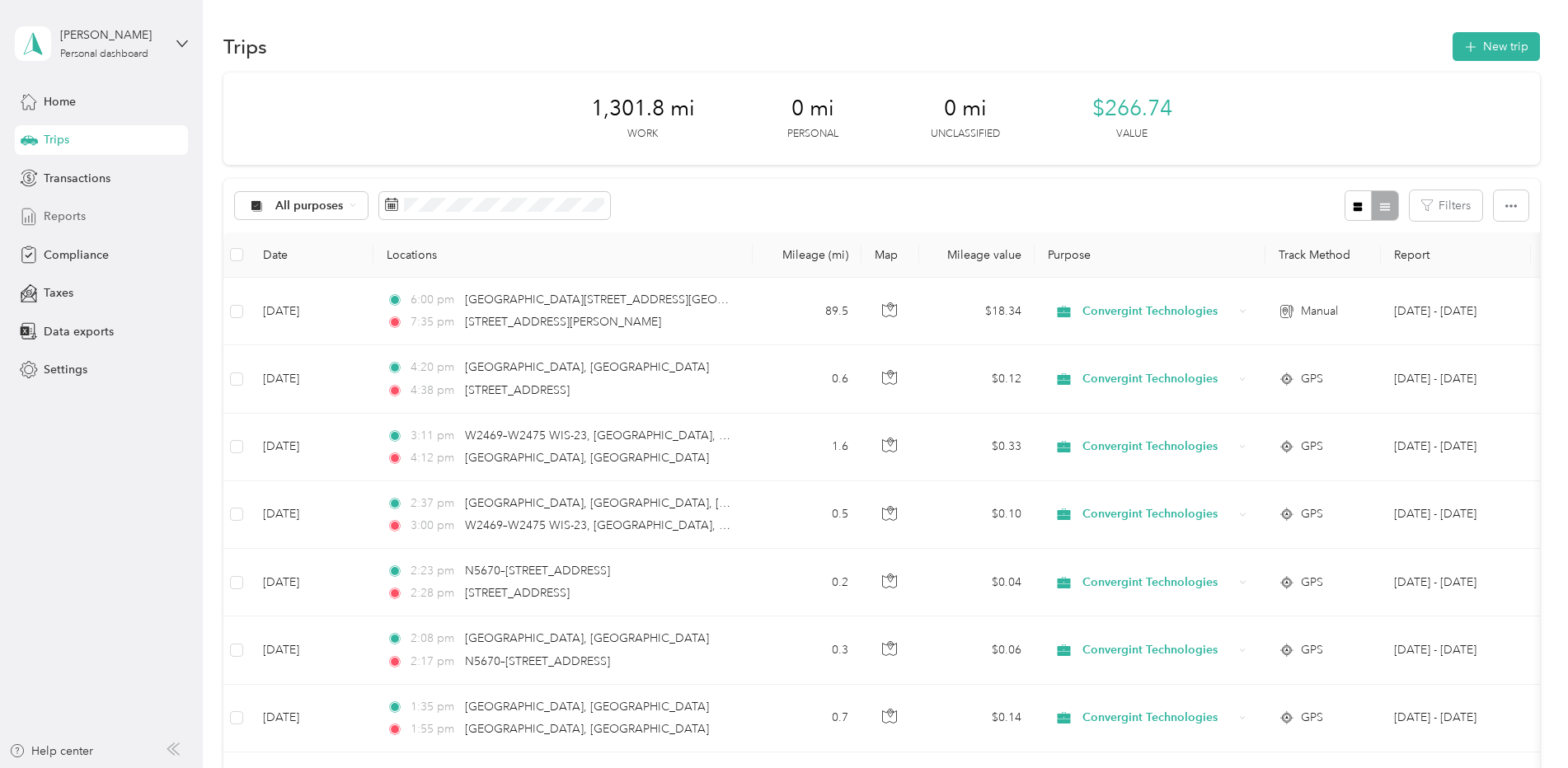
click at [69, 207] on div "Reports" at bounding box center [102, 216] width 173 height 30
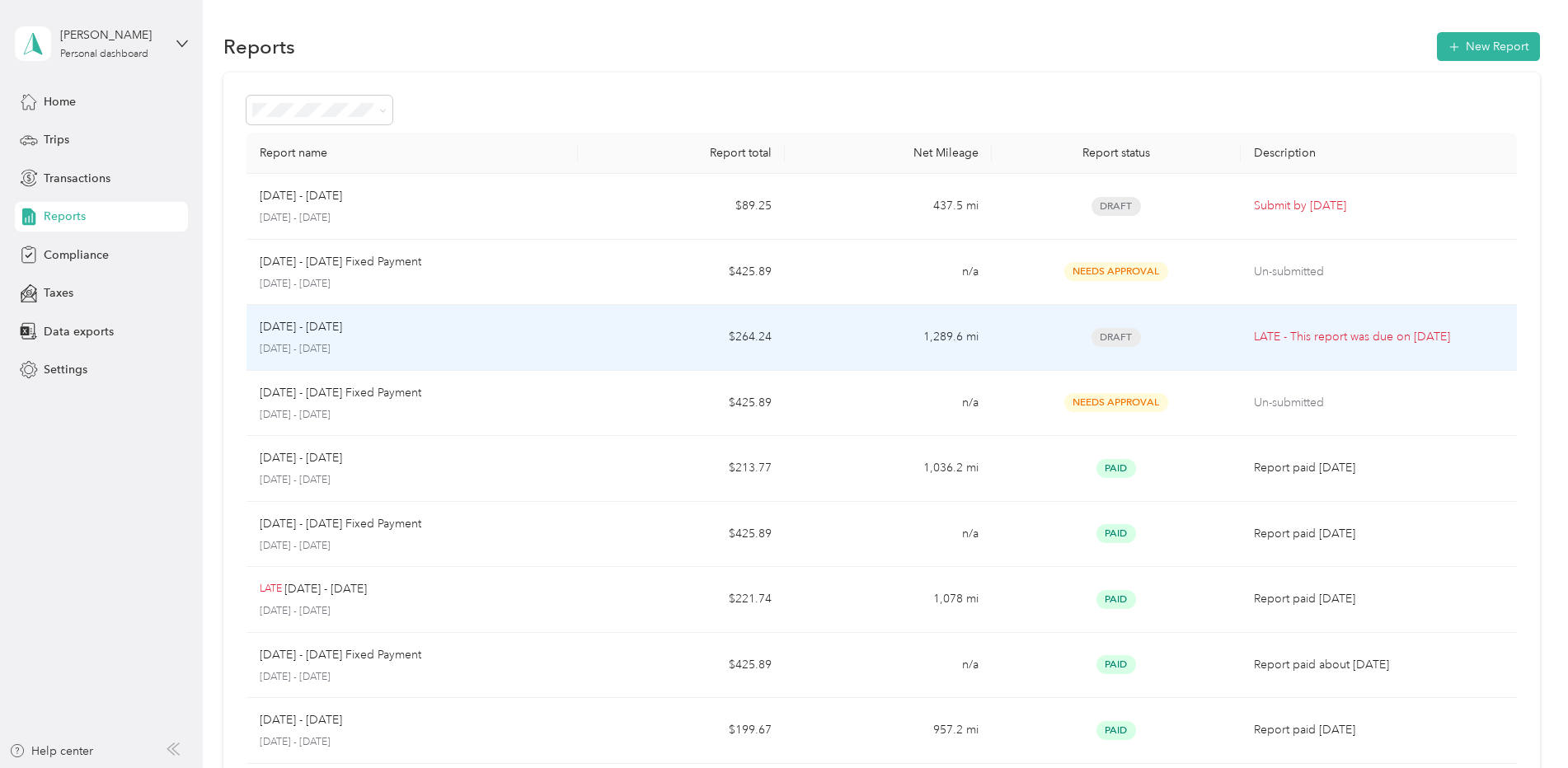
click at [903, 361] on td "1,289.6 mi" at bounding box center [887, 337] width 207 height 66
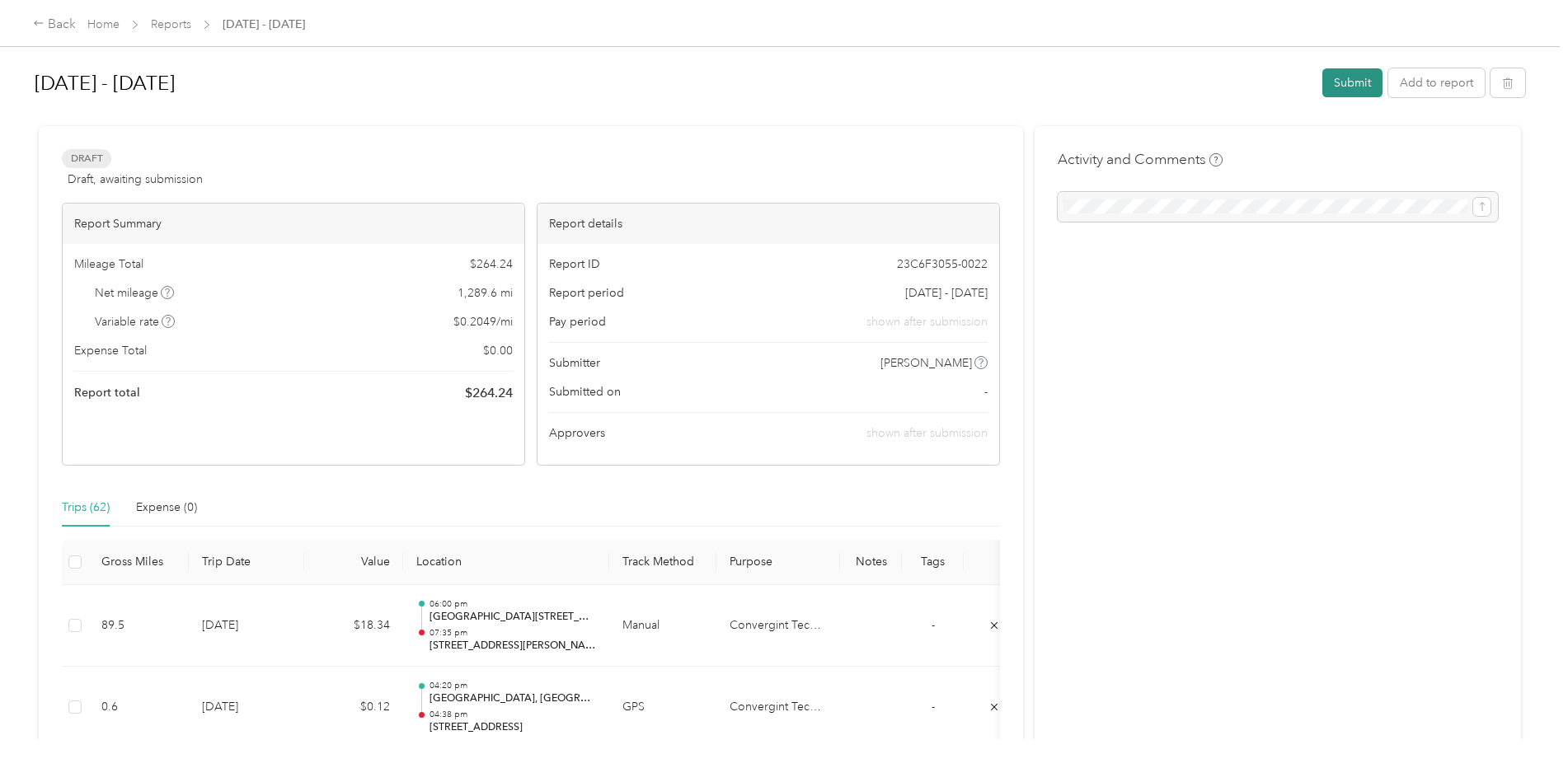
click at [1332, 82] on button "Submit" at bounding box center [1352, 83] width 60 height 29
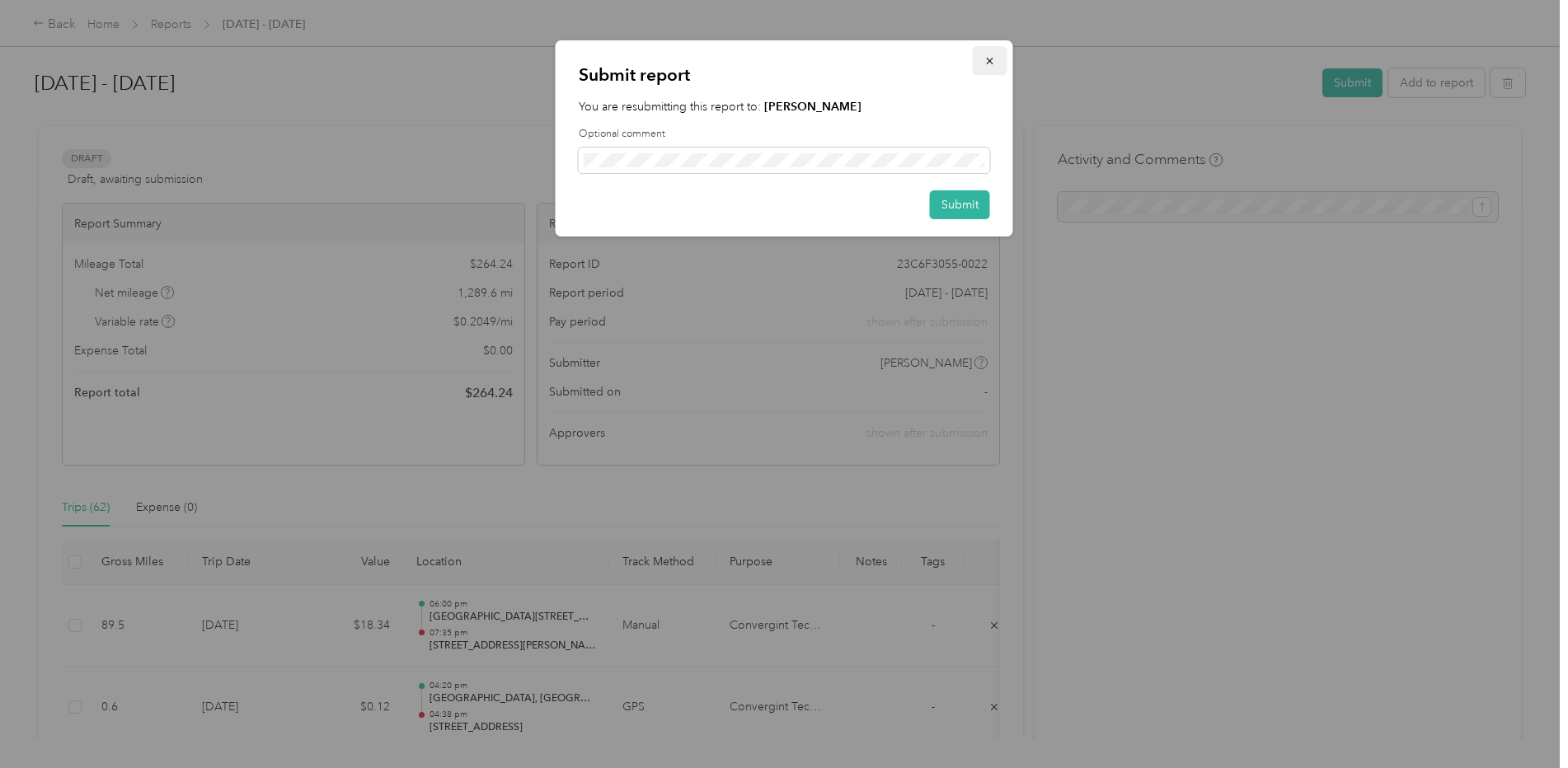
click at [986, 63] on icon "button" at bounding box center [990, 61] width 11 height 11
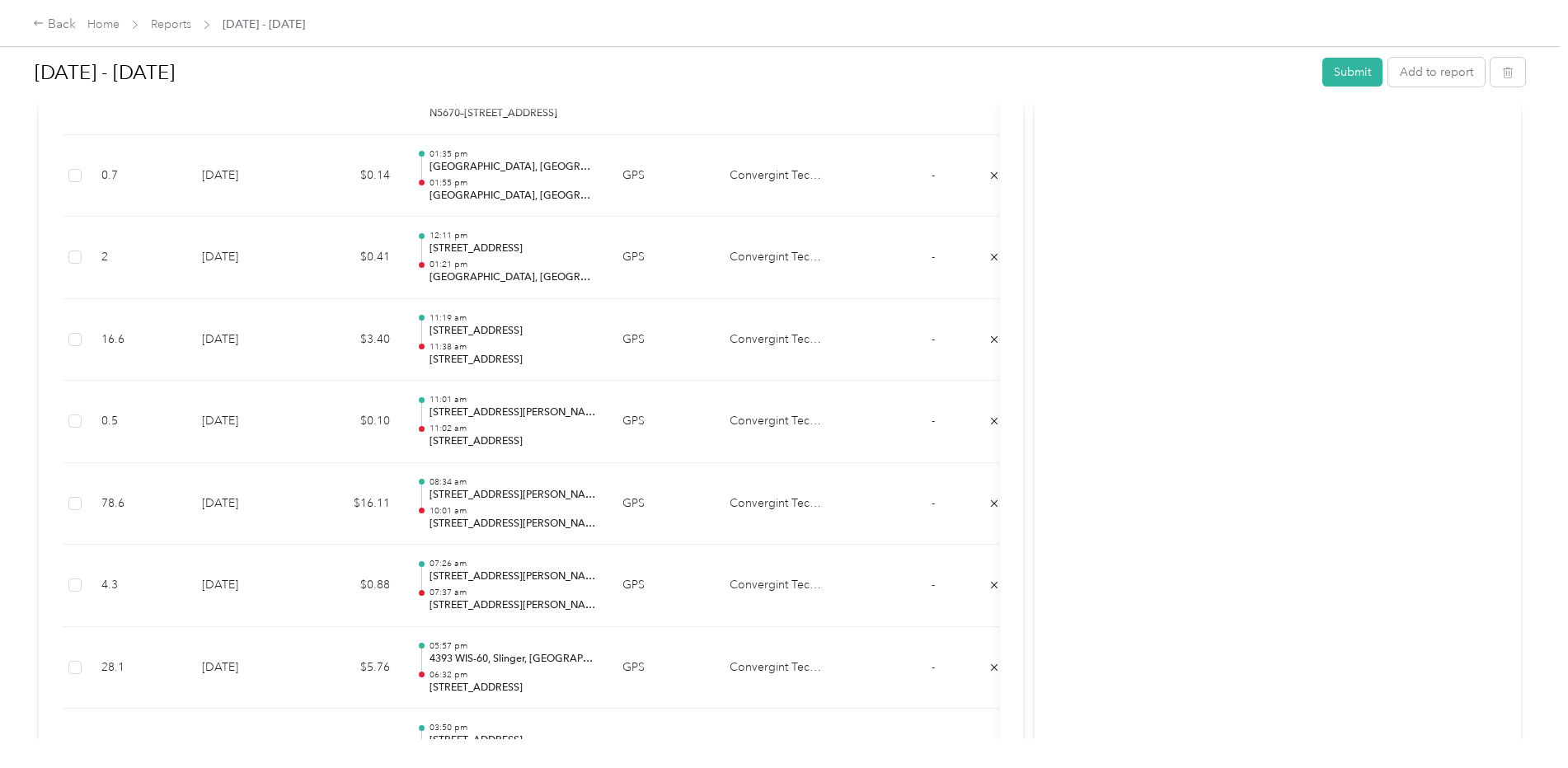
scroll to position [907, 0]
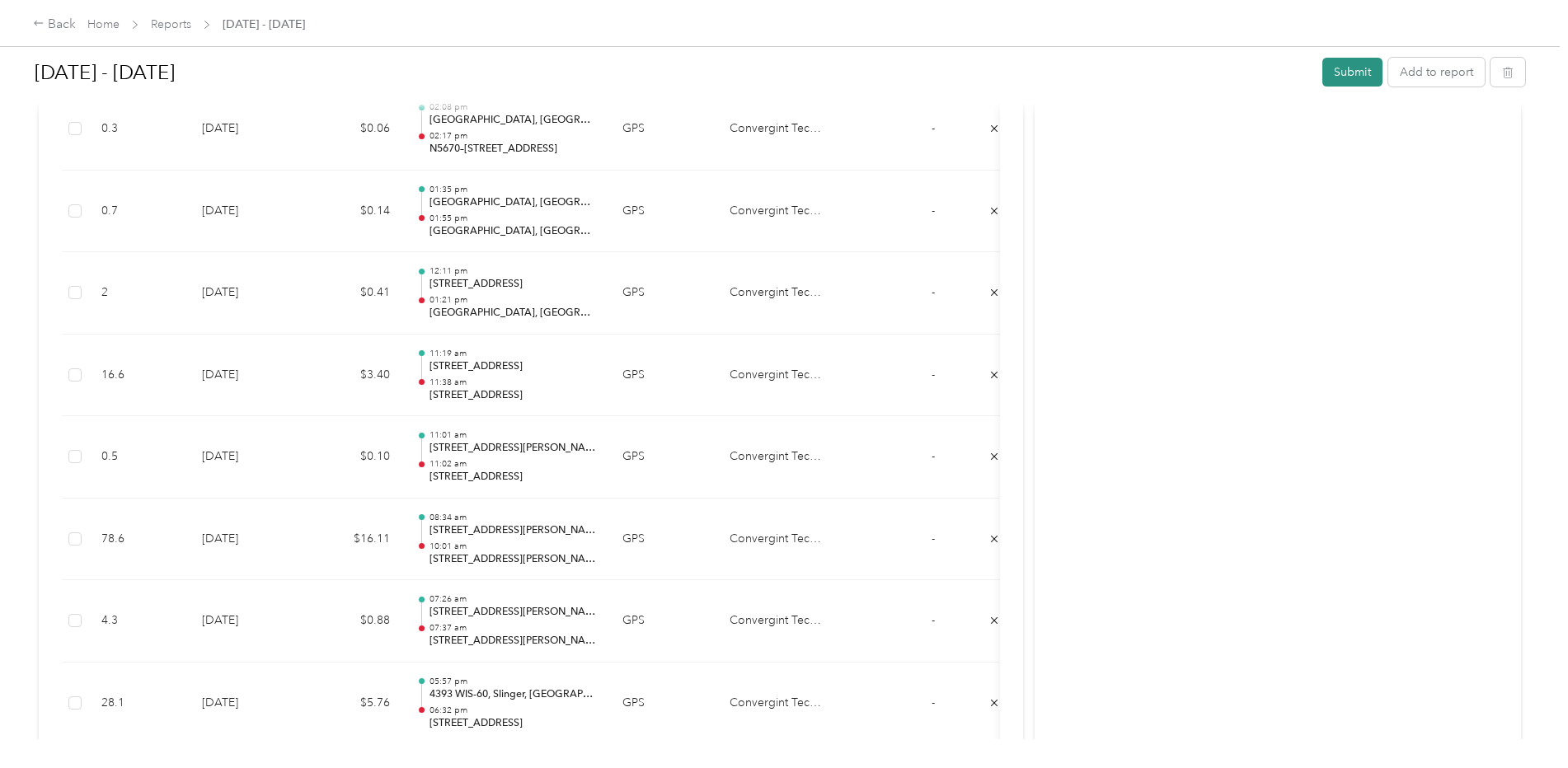
click at [1353, 66] on button "Submit" at bounding box center [1352, 72] width 60 height 29
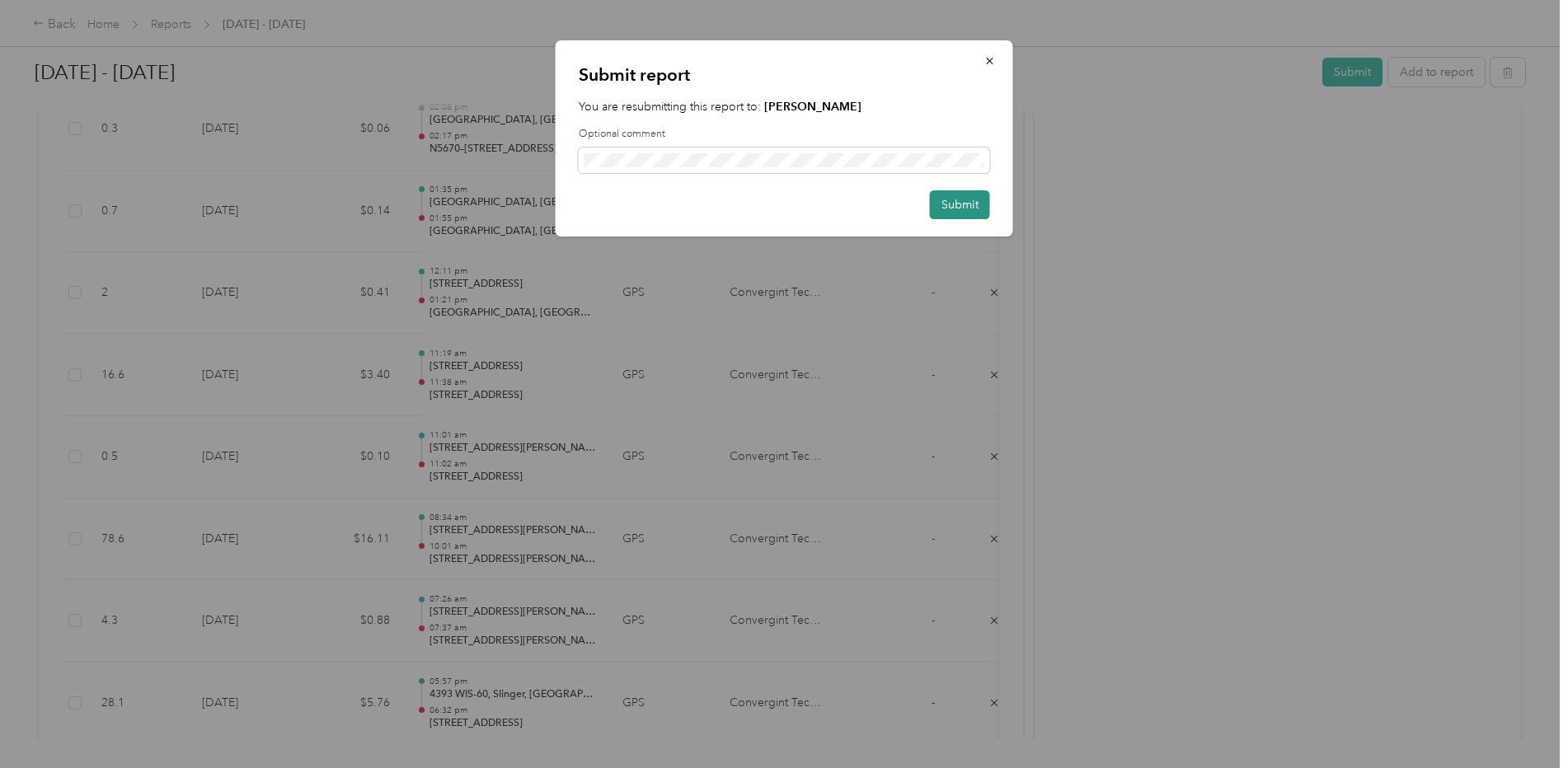
click at [951, 200] on button "Submit" at bounding box center [960, 205] width 60 height 29
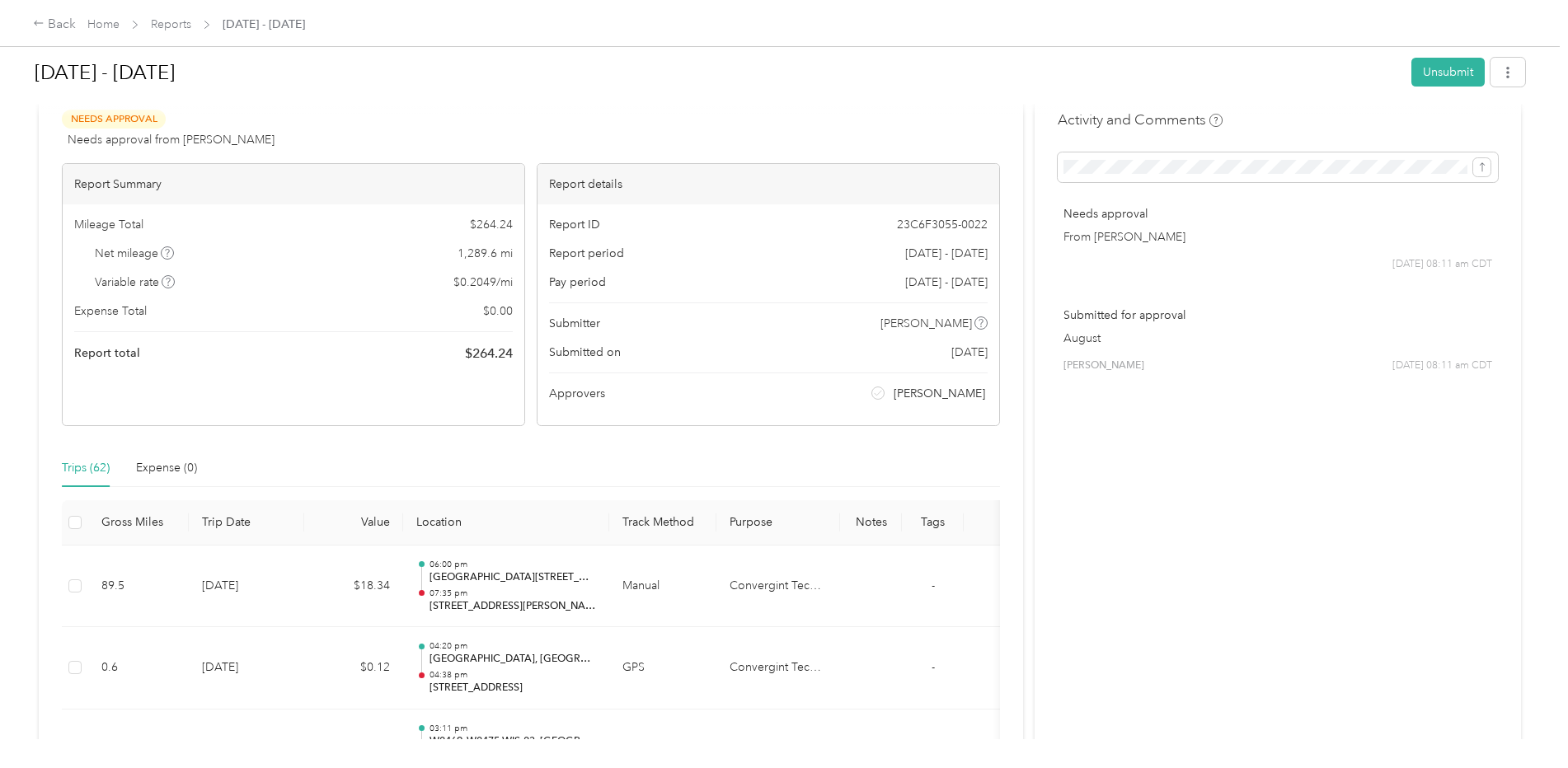
scroll to position [0, 0]
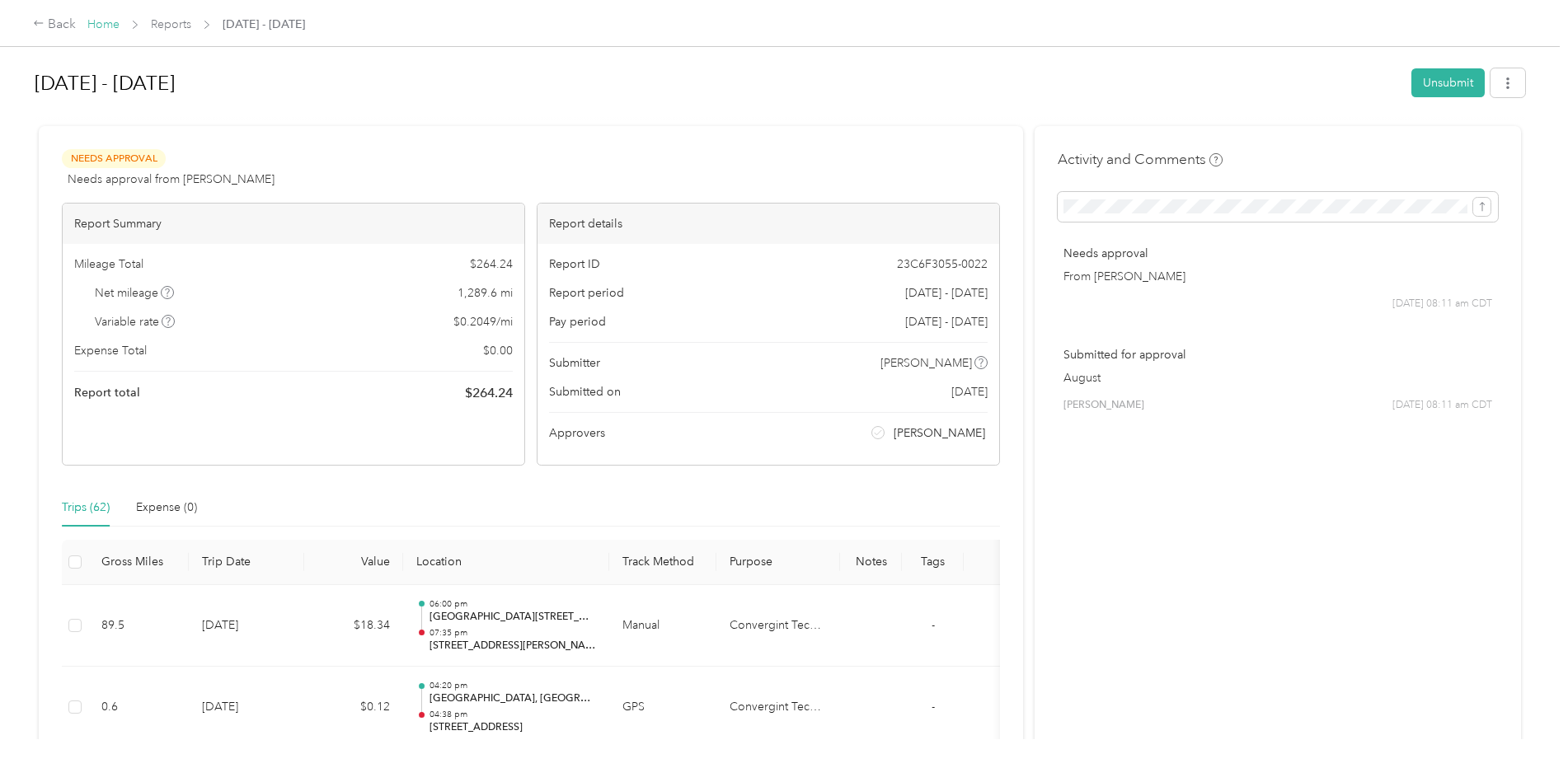
click at [114, 22] on link "Home" at bounding box center [104, 24] width 32 height 14
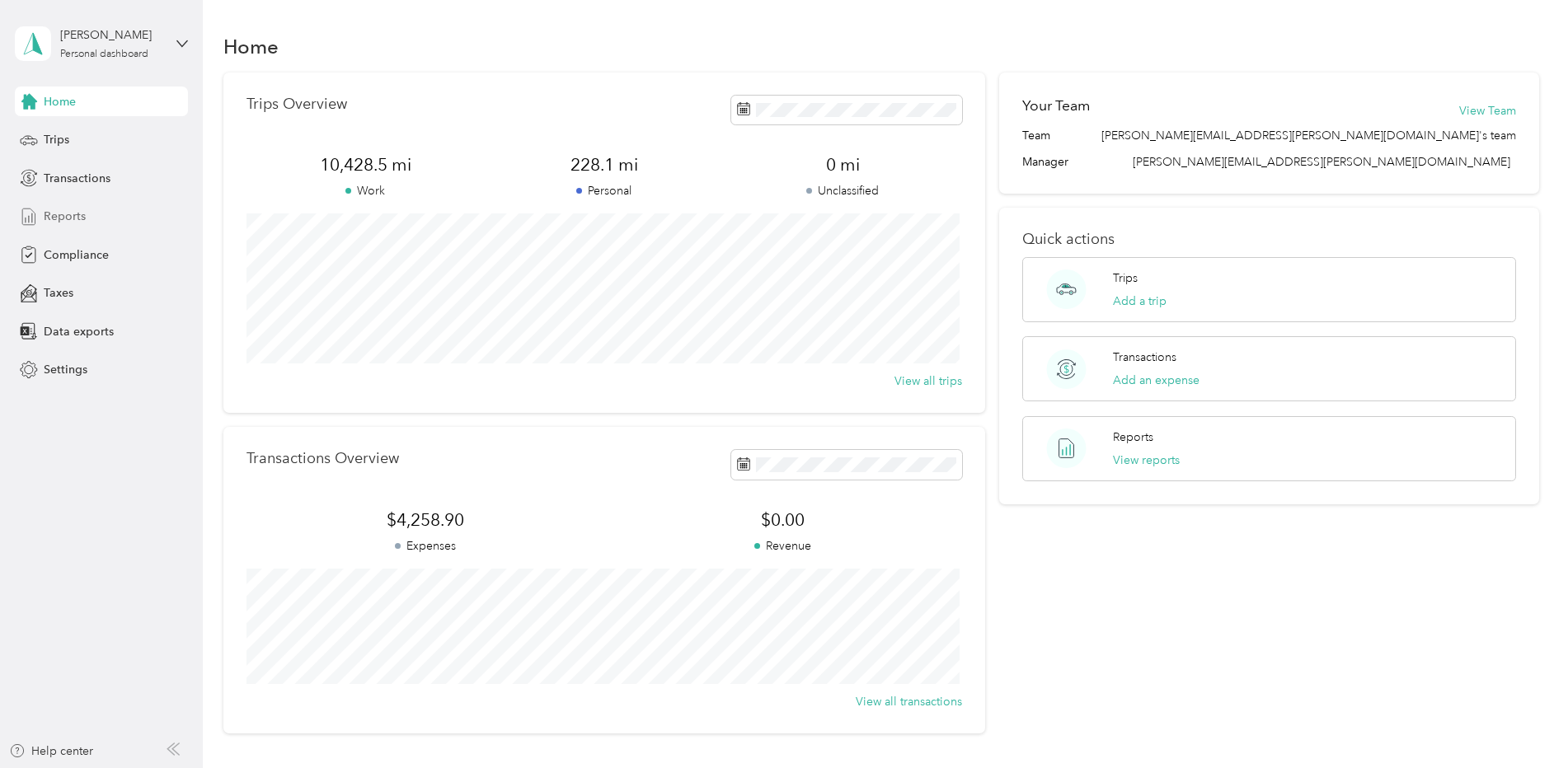
click at [73, 207] on div "Reports" at bounding box center [102, 216] width 173 height 30
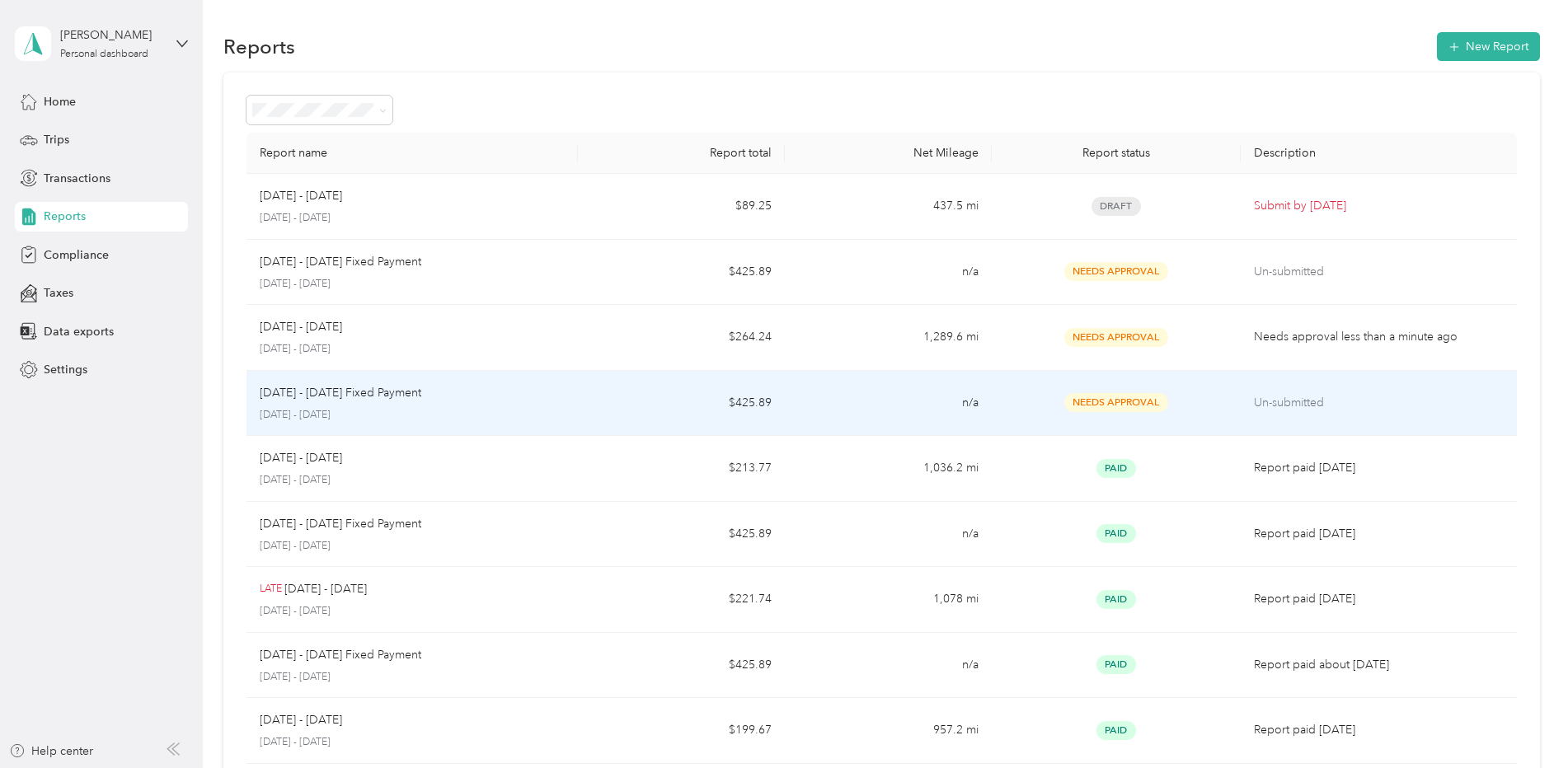
click at [997, 415] on td "Needs Approval" at bounding box center [1116, 404] width 248 height 66
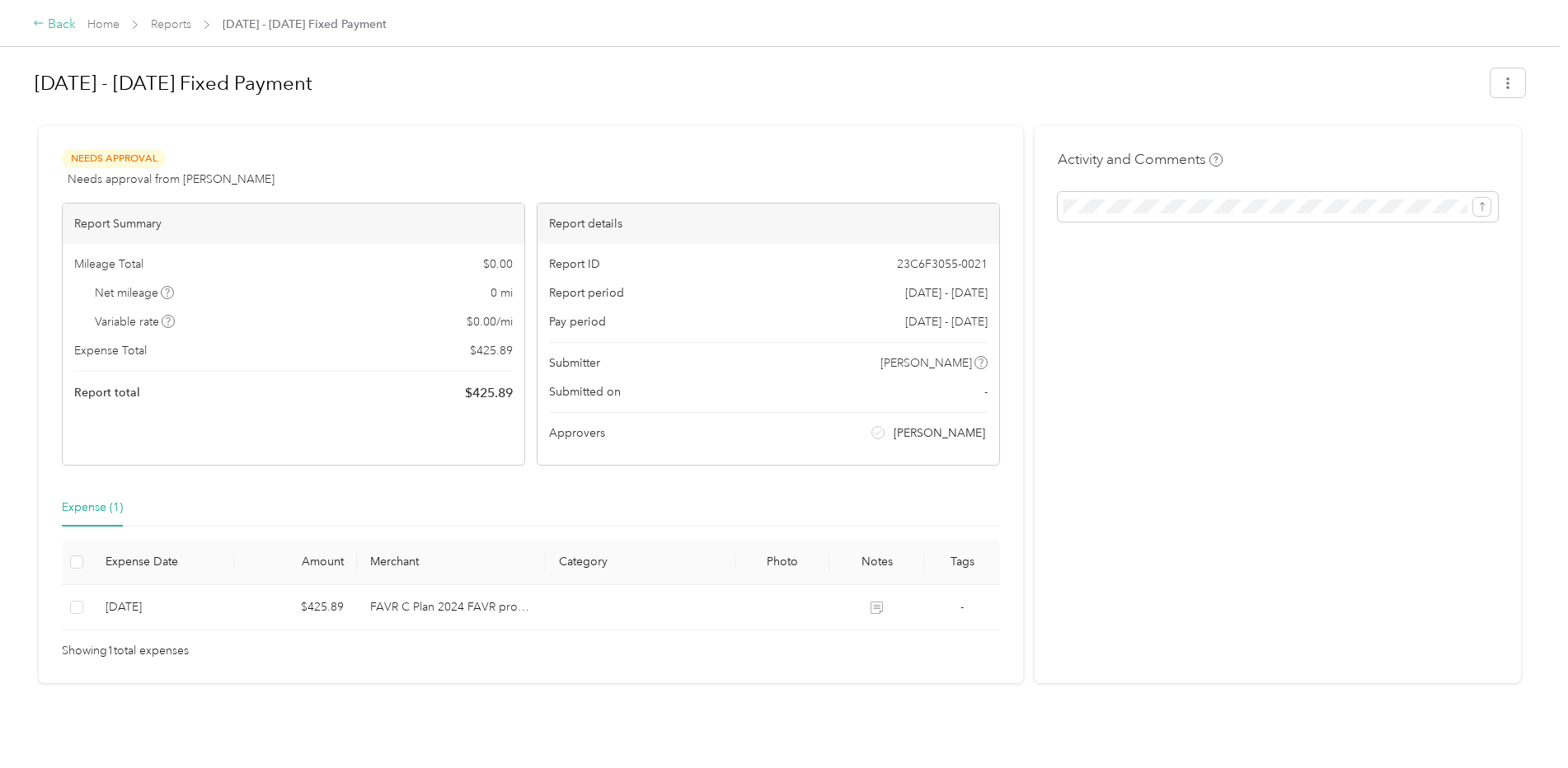
click at [70, 27] on div "Back" at bounding box center [54, 25] width 43 height 20
